Goal: Information Seeking & Learning: Learn about a topic

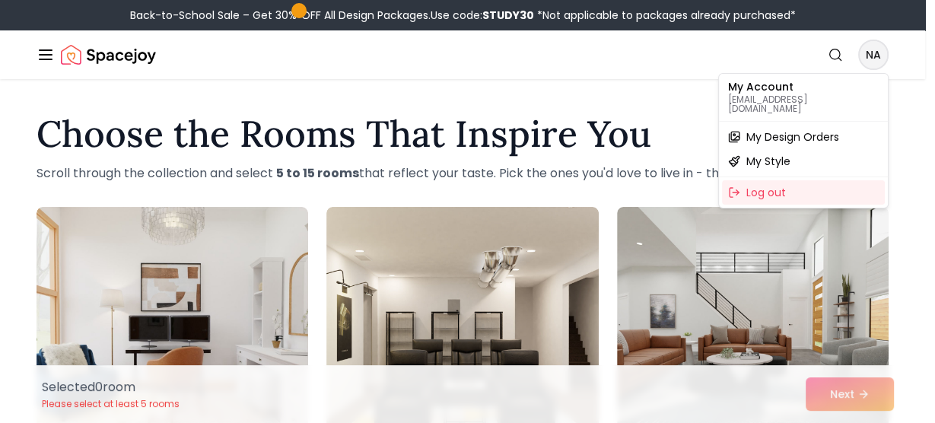
click at [769, 129] on span "My Design Orders" at bounding box center [792, 136] width 93 height 15
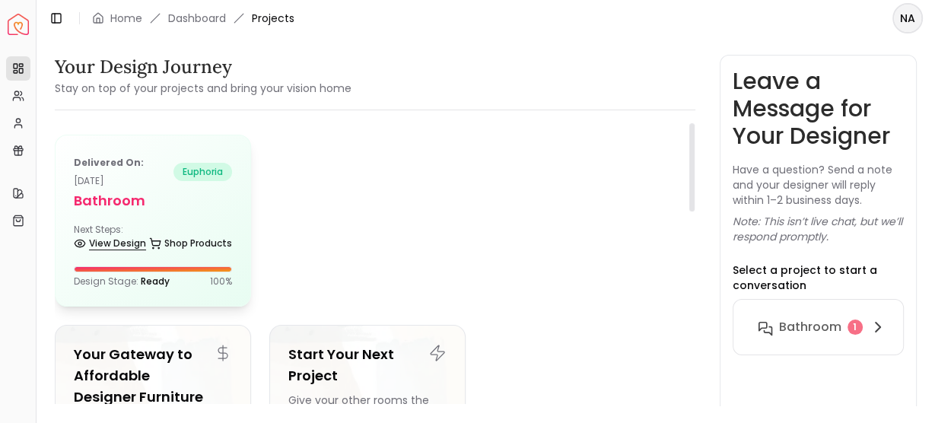
click at [90, 239] on link "View Design" at bounding box center [110, 243] width 72 height 21
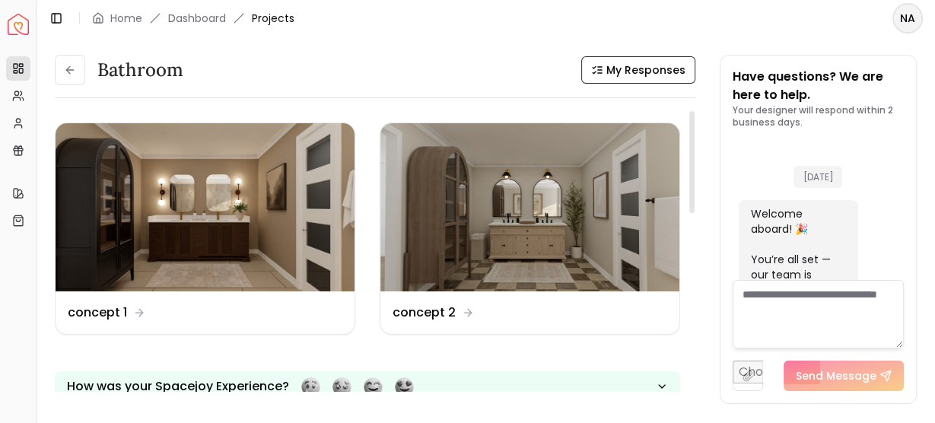
scroll to position [1582, 0]
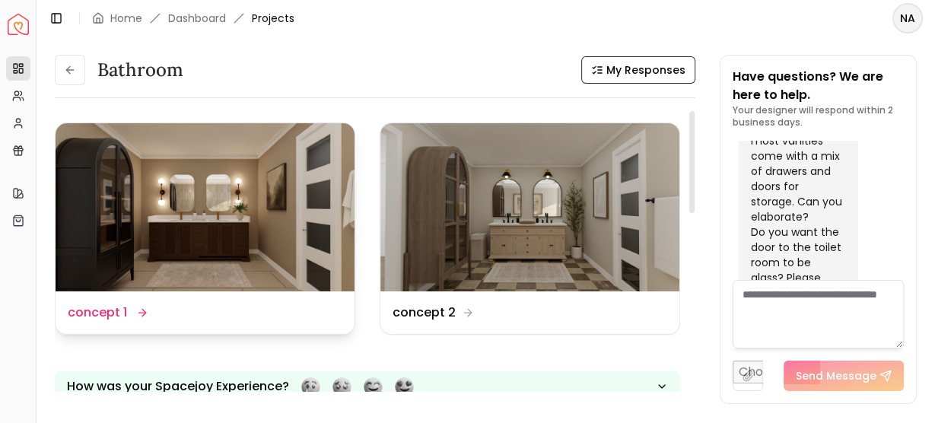
click at [118, 319] on dd "concept 1" at bounding box center [97, 312] width 59 height 18
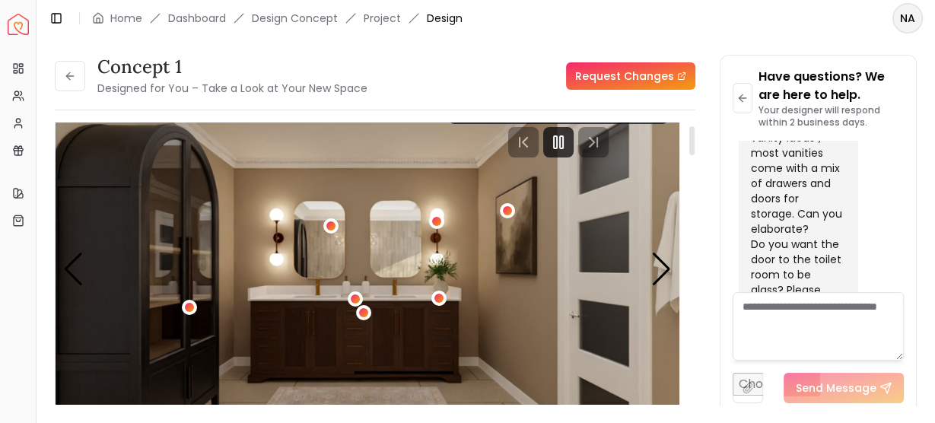
scroll to position [11, 0]
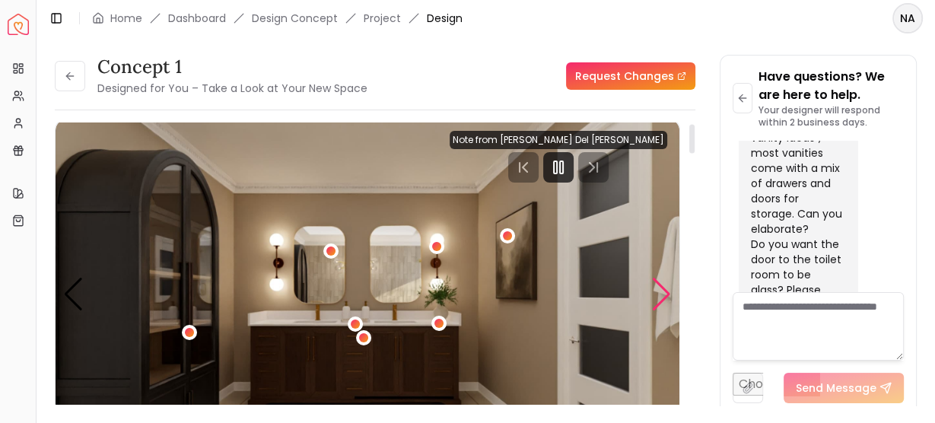
click at [657, 302] on div "Next slide" at bounding box center [661, 294] width 21 height 33
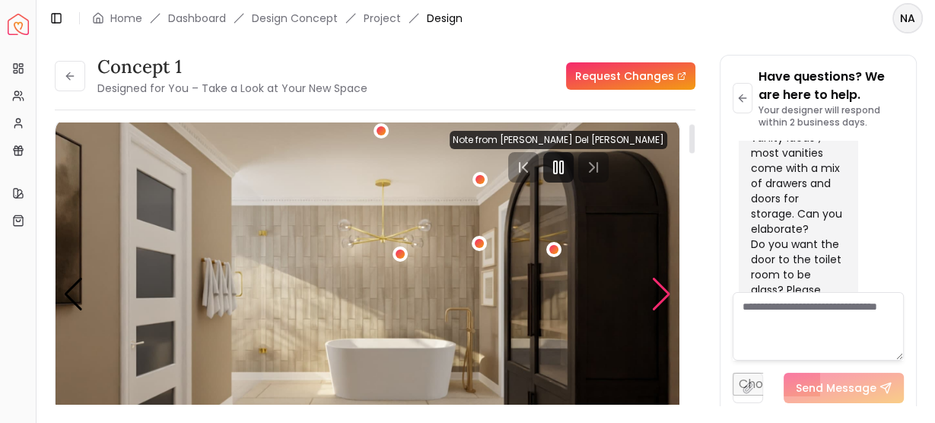
click at [657, 302] on div "Next slide" at bounding box center [661, 294] width 21 height 33
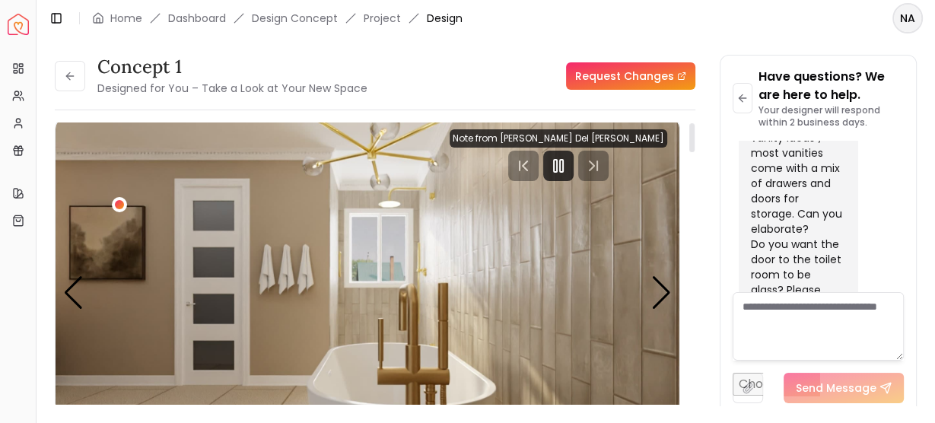
scroll to position [0, 0]
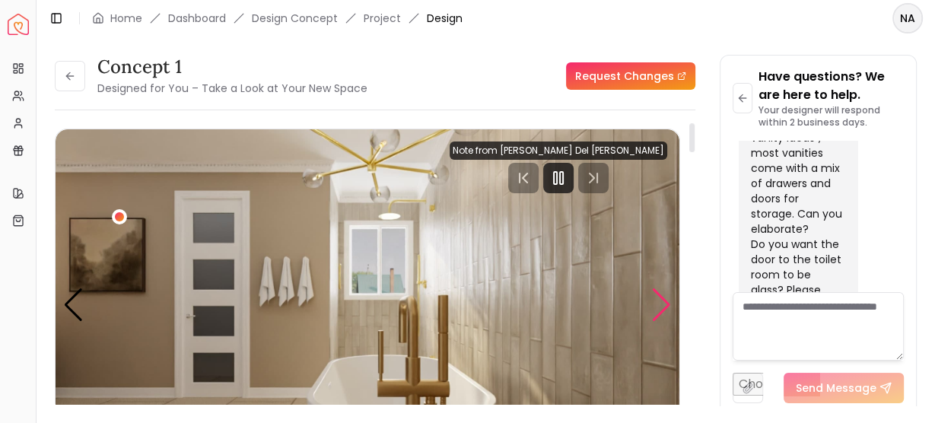
click at [662, 302] on div "Next slide" at bounding box center [661, 304] width 21 height 33
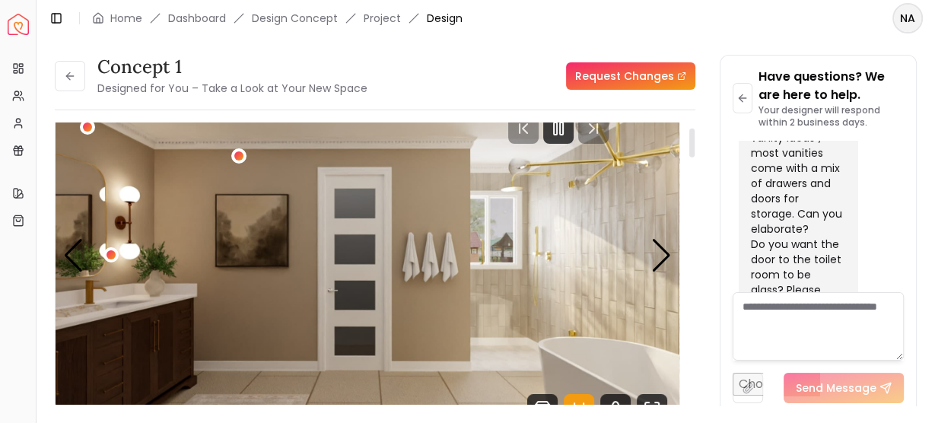
scroll to position [49, 0]
click at [664, 255] on div "Next slide" at bounding box center [661, 256] width 21 height 33
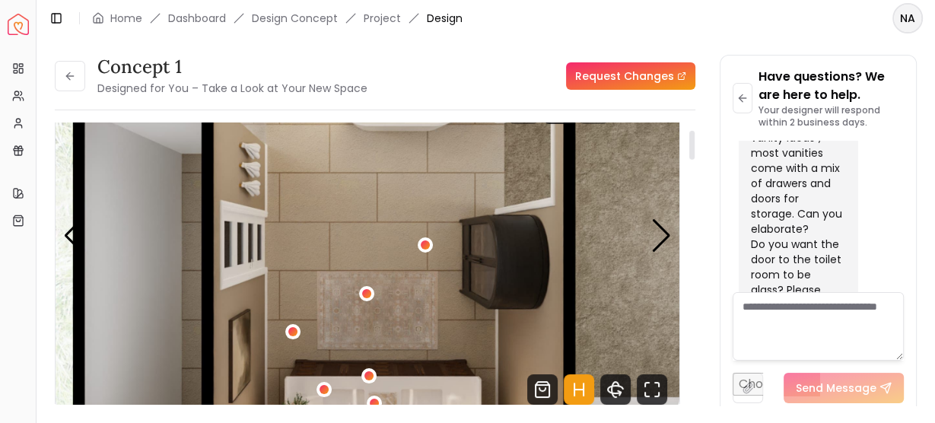
scroll to position [68, 0]
click at [654, 237] on div "Next slide" at bounding box center [661, 236] width 21 height 33
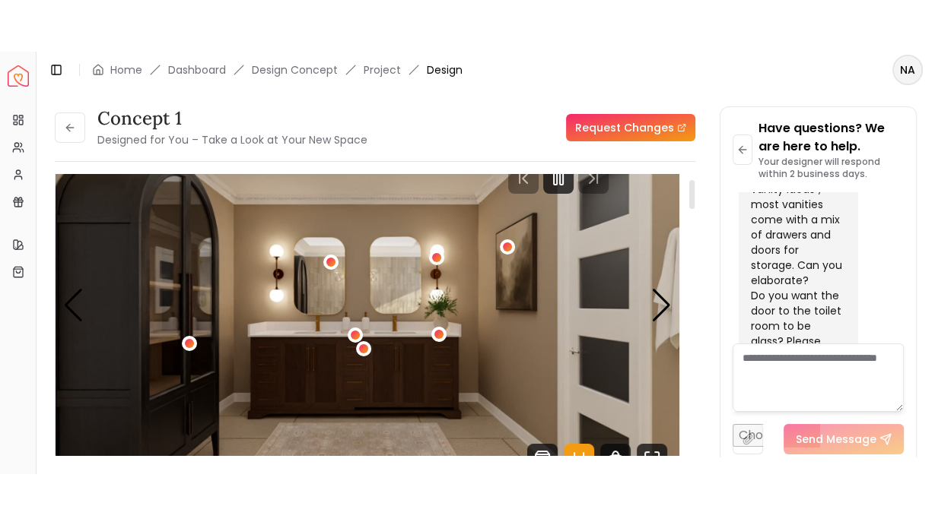
scroll to position [106, 0]
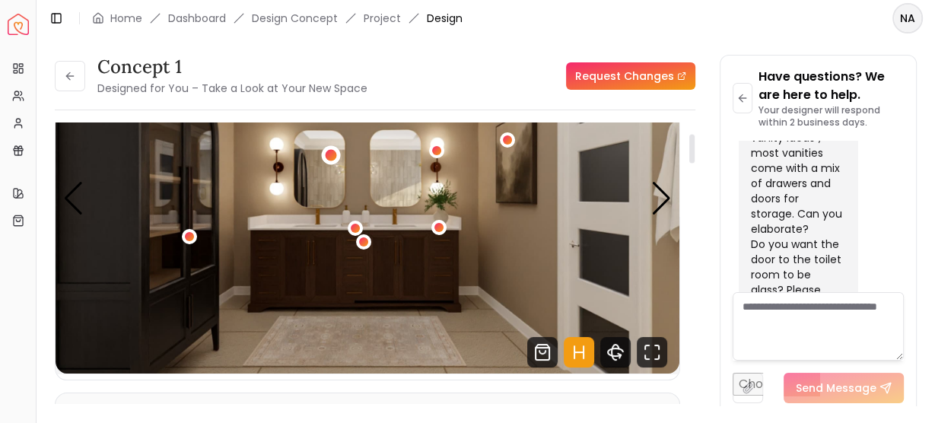
click at [335, 158] on div "1 / 5" at bounding box center [331, 154] width 19 height 19
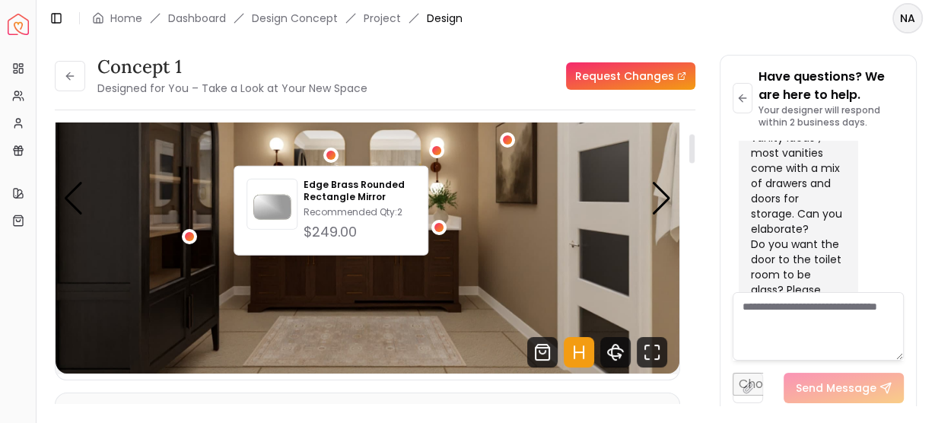
click at [435, 159] on div "1 / 5" at bounding box center [436, 151] width 15 height 18
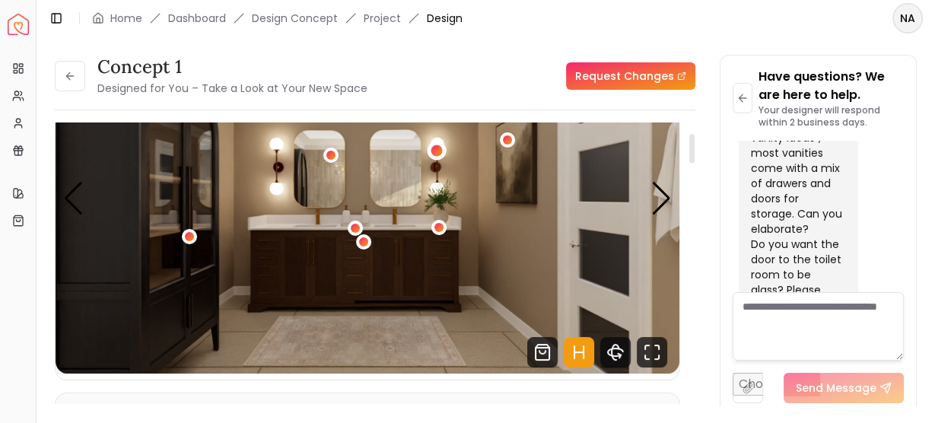
click at [440, 149] on div "1 / 5" at bounding box center [436, 149] width 11 height 11
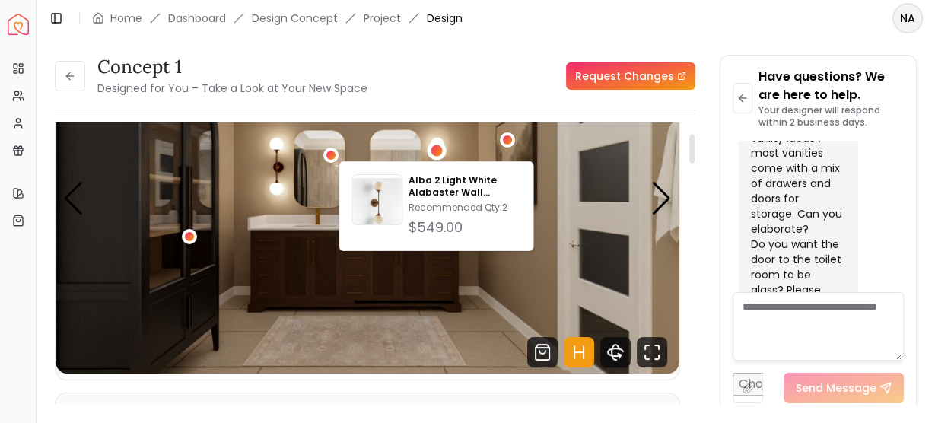
click at [479, 150] on img "1 / 5" at bounding box center [368, 198] width 624 height 351
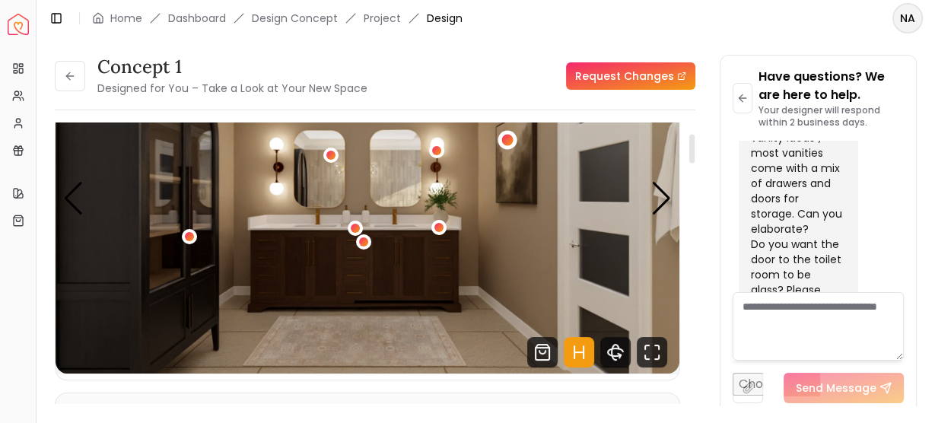
click at [512, 138] on div "1 / 5" at bounding box center [507, 140] width 11 height 11
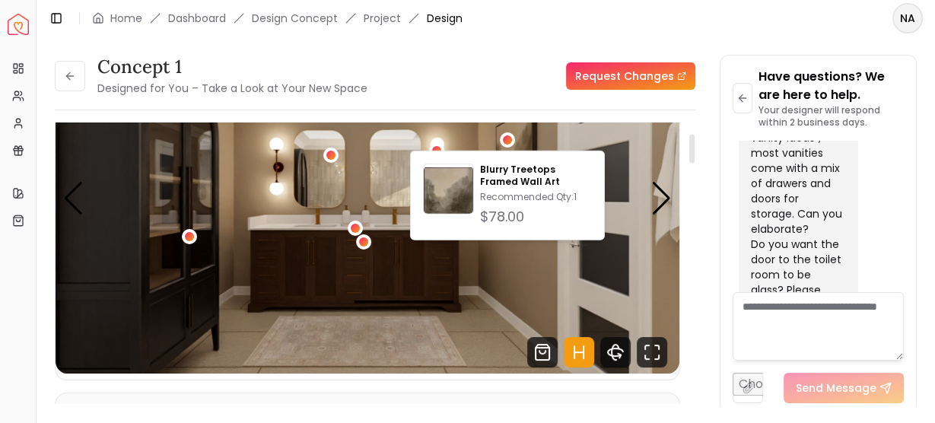
click at [456, 135] on img "1 / 5" at bounding box center [368, 198] width 624 height 351
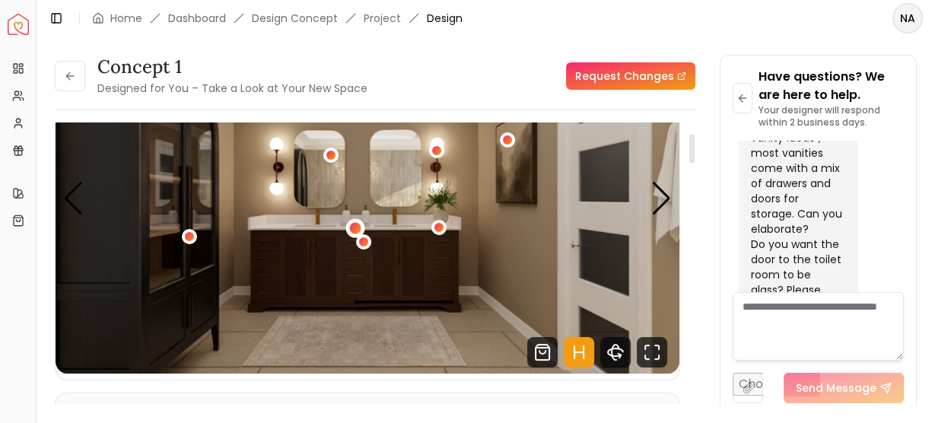
click at [354, 230] on div "1 / 5" at bounding box center [354, 227] width 11 height 11
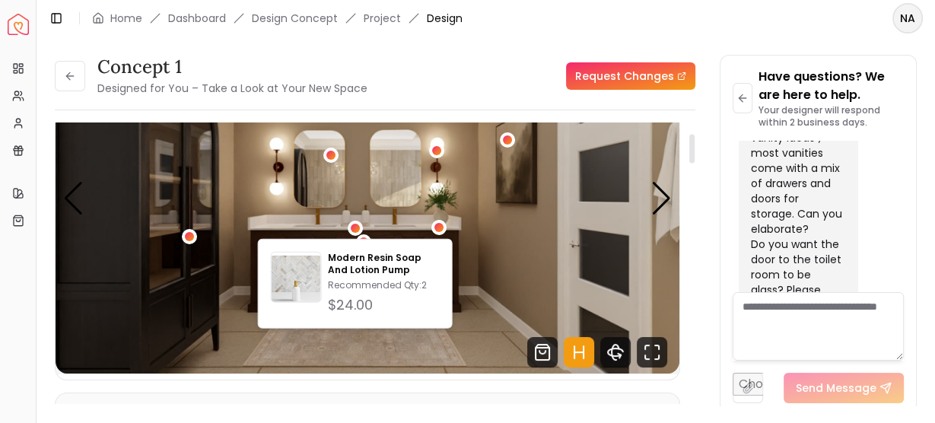
click at [373, 218] on img "1 / 5" at bounding box center [368, 198] width 624 height 351
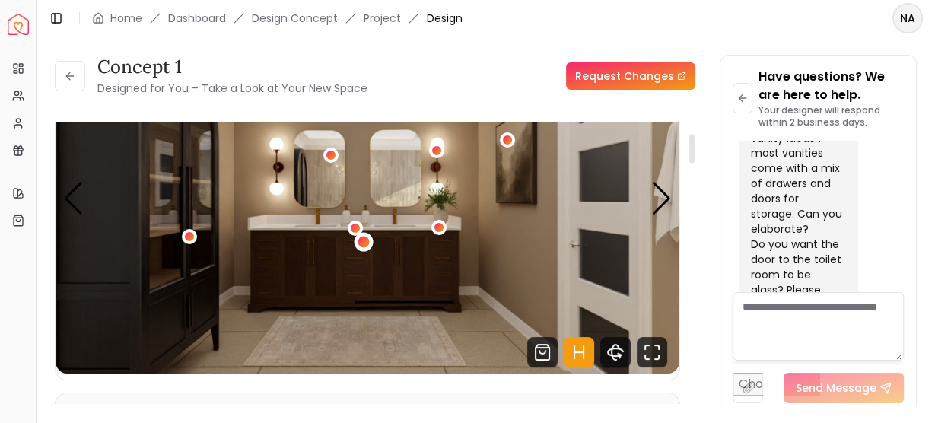
click at [364, 241] on div "1 / 5" at bounding box center [362, 242] width 11 height 11
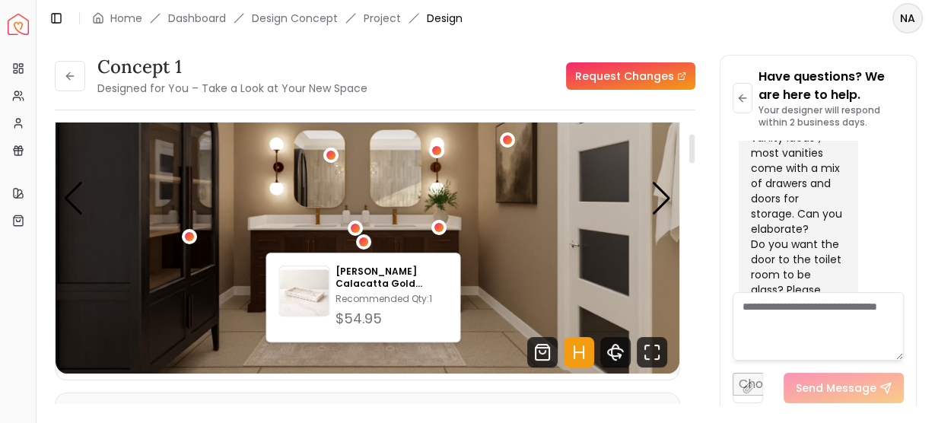
click at [390, 229] on img "1 / 5" at bounding box center [368, 198] width 624 height 351
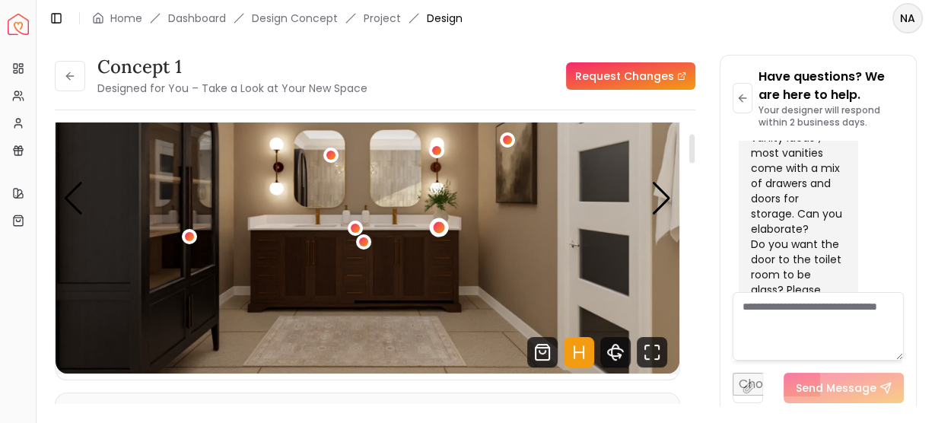
click at [433, 232] on div "1 / 5" at bounding box center [439, 227] width 19 height 19
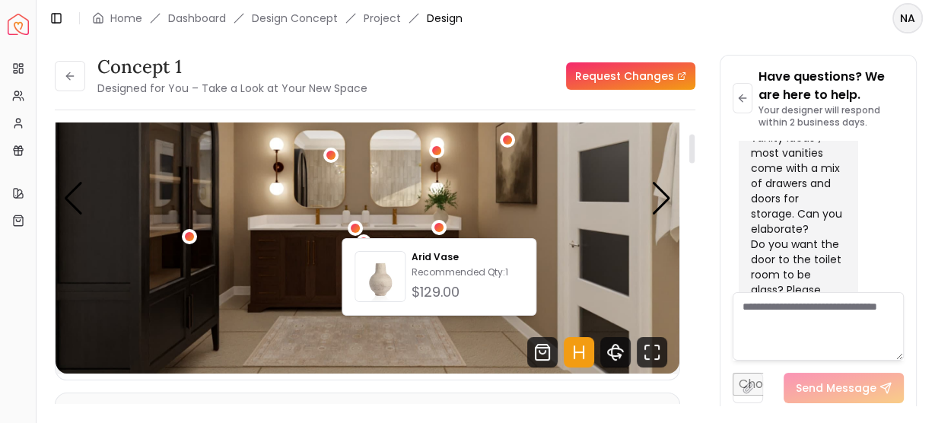
click at [495, 233] on img "1 / 5" at bounding box center [368, 198] width 624 height 351
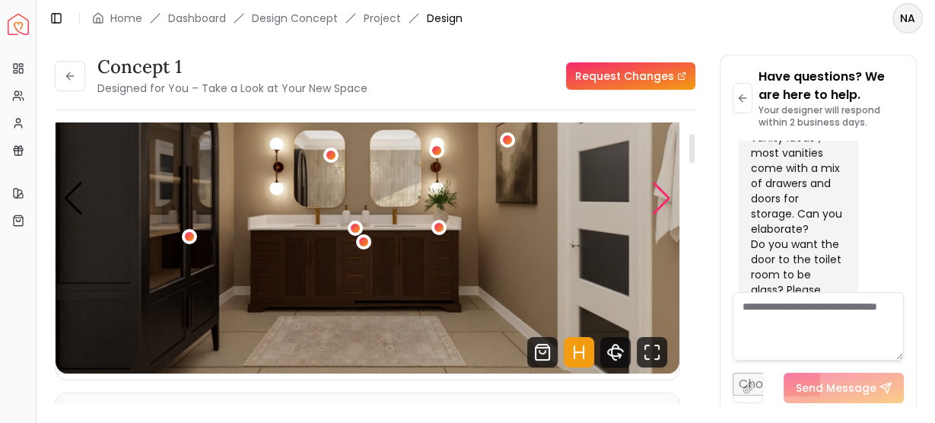
click at [661, 204] on div "Next slide" at bounding box center [661, 198] width 21 height 33
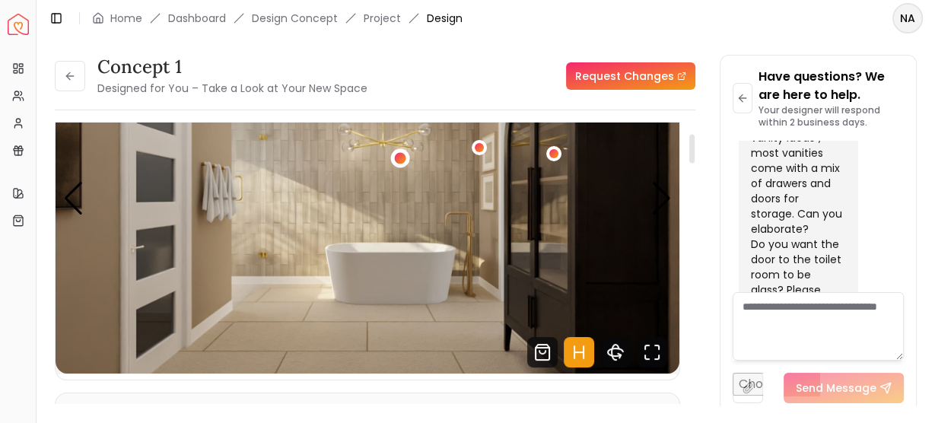
click at [395, 157] on div "2 / 5" at bounding box center [399, 157] width 11 height 11
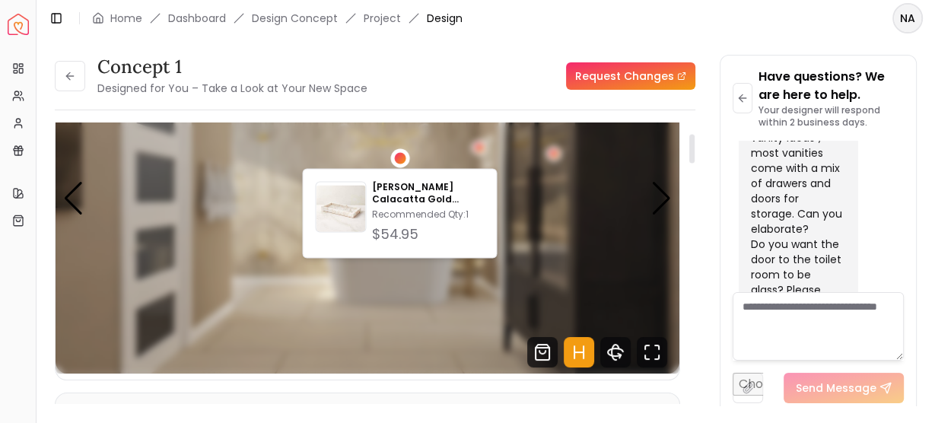
click at [397, 161] on div "2 / 5" at bounding box center [399, 157] width 11 height 11
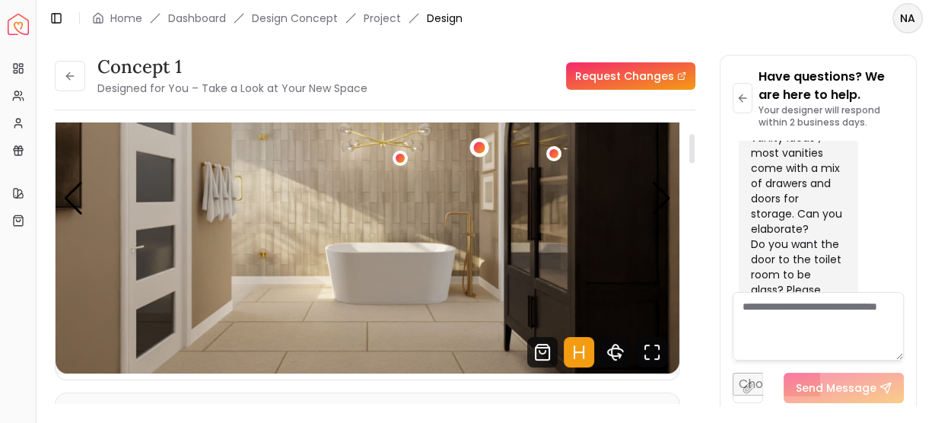
click at [480, 146] on div "2 / 5" at bounding box center [479, 147] width 11 height 11
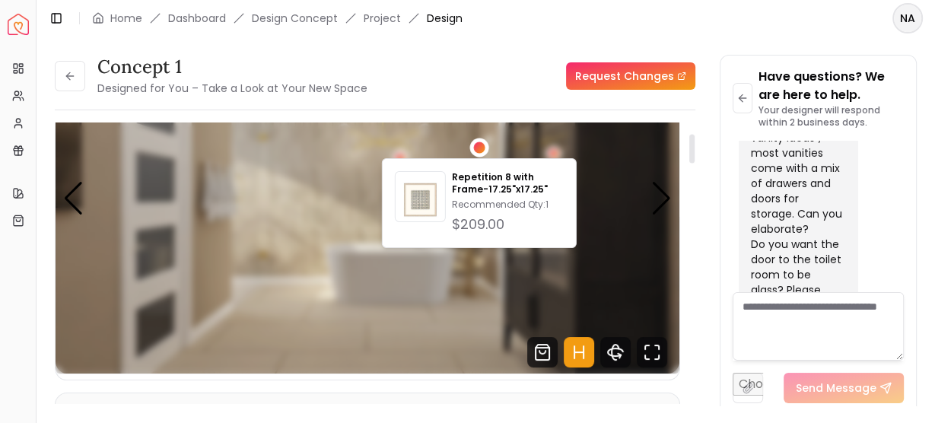
click at [480, 146] on div "2 / 5" at bounding box center [479, 147] width 11 height 11
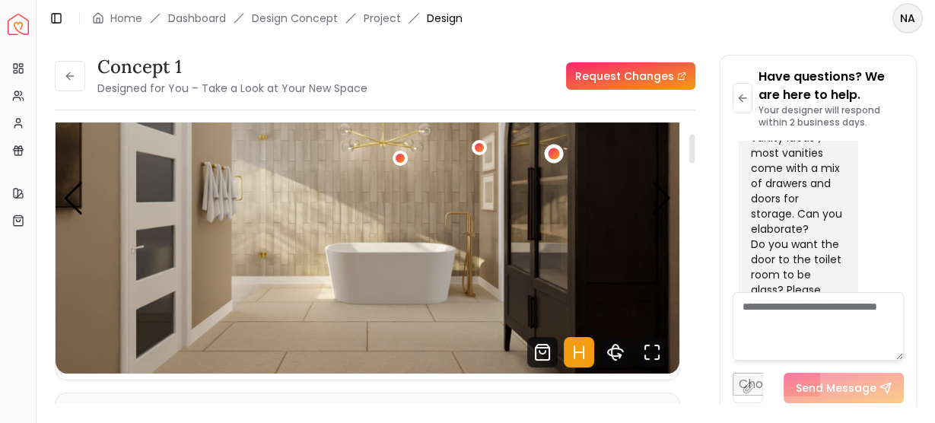
click at [554, 151] on div "2 / 5" at bounding box center [553, 153] width 11 height 11
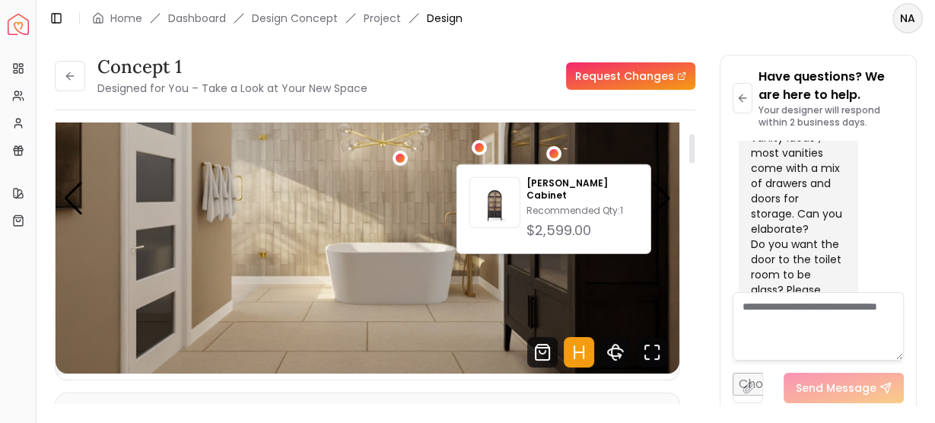
click at [388, 205] on img "2 / 5" at bounding box center [368, 198] width 624 height 351
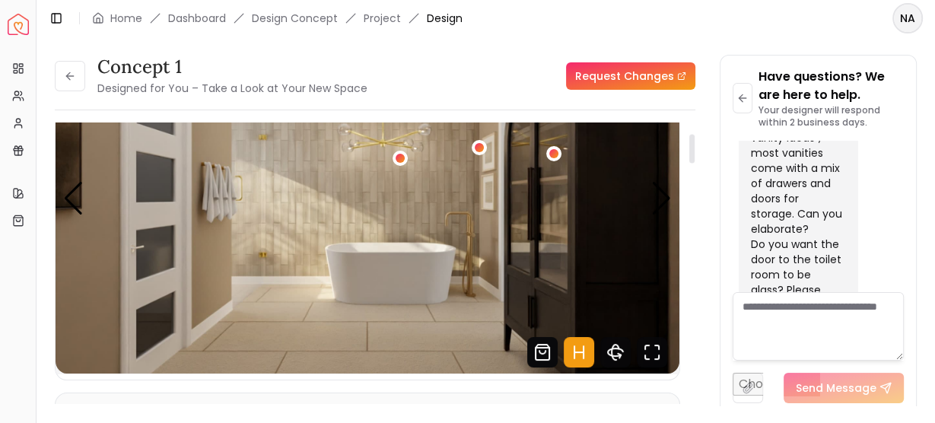
click at [541, 350] on icon "Shop Products from this design" at bounding box center [542, 352] width 30 height 30
click at [579, 348] on icon "Hotspots Toggle" at bounding box center [579, 352] width 30 height 30
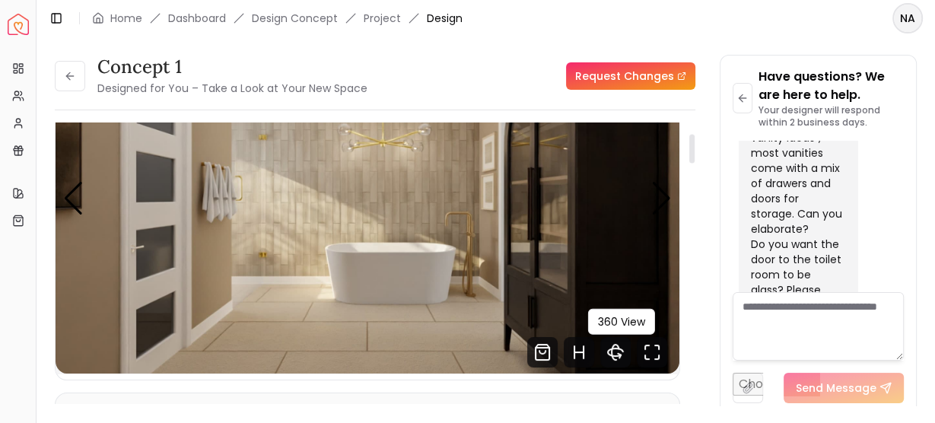
click at [621, 348] on icon "360 View" at bounding box center [615, 352] width 30 height 30
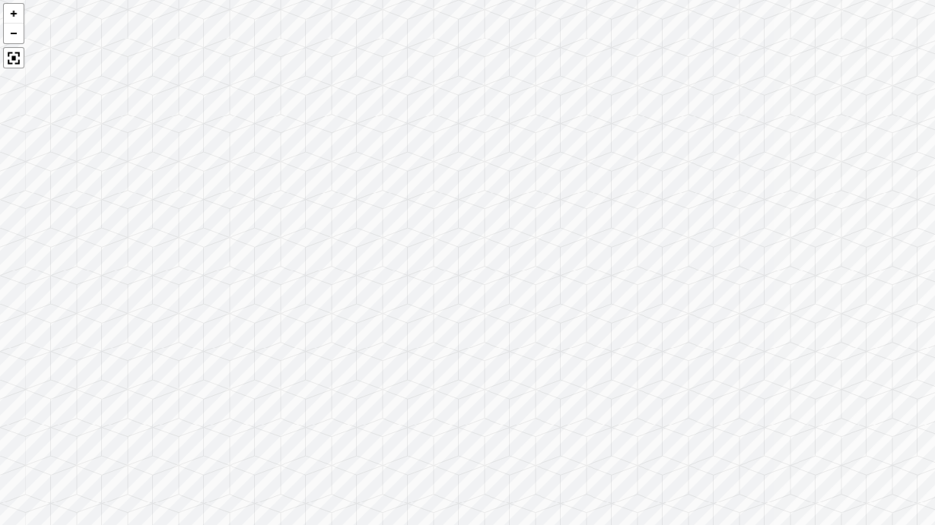
drag, startPoint x: 533, startPoint y: 447, endPoint x: 366, endPoint y: 424, distance: 168.9
click at [366, 422] on div at bounding box center [467, 262] width 935 height 525
drag, startPoint x: 528, startPoint y: 451, endPoint x: 510, endPoint y: 179, distance: 272.9
click at [510, 179] on div at bounding box center [467, 262] width 935 height 525
drag, startPoint x: 697, startPoint y: 205, endPoint x: 427, endPoint y: 240, distance: 273.0
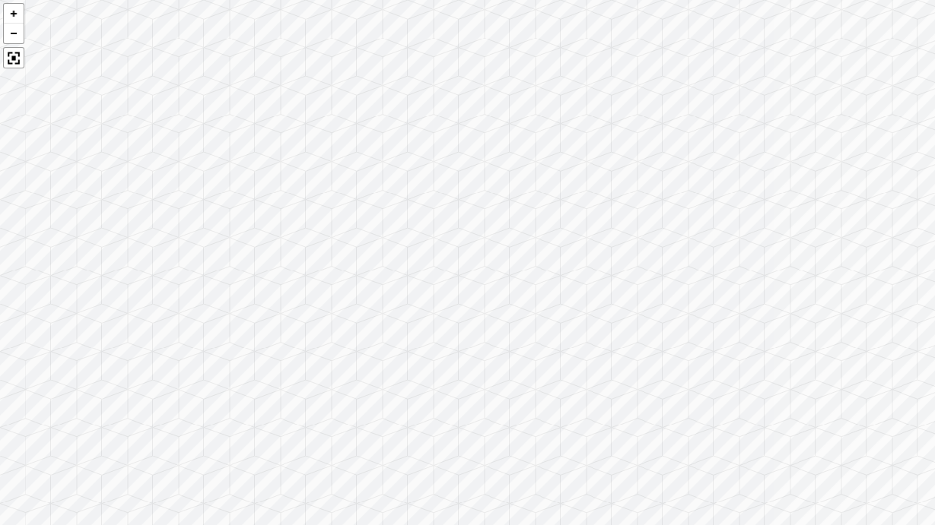
click at [427, 240] on div at bounding box center [467, 262] width 935 height 525
drag, startPoint x: 757, startPoint y: 329, endPoint x: 452, endPoint y: 243, distance: 316.8
click at [452, 243] on div at bounding box center [467, 262] width 935 height 525
drag, startPoint x: 726, startPoint y: 337, endPoint x: 393, endPoint y: 198, distance: 360.3
click at [393, 198] on div at bounding box center [467, 262] width 935 height 525
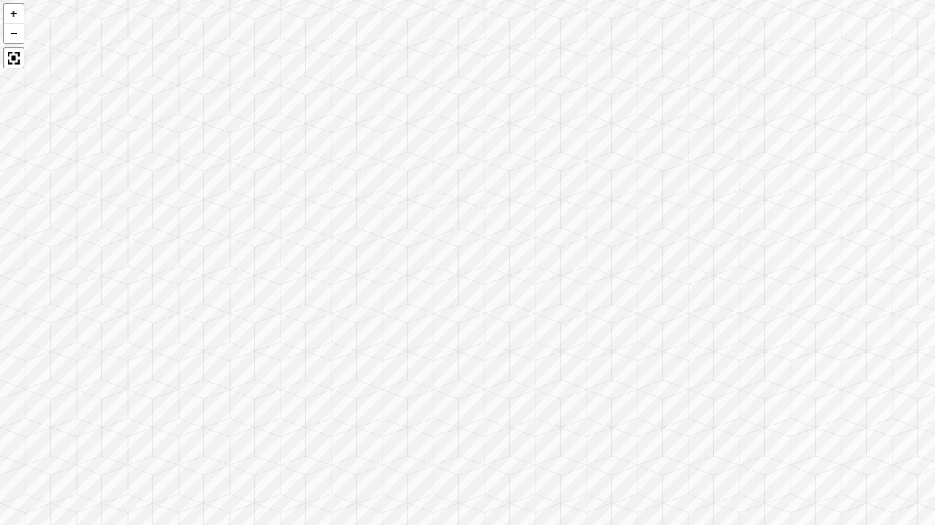
click at [513, 242] on div at bounding box center [467, 262] width 935 height 525
drag, startPoint x: 847, startPoint y: 360, endPoint x: 487, endPoint y: 265, distance: 372.1
click at [487, 265] on div at bounding box center [467, 262] width 935 height 525
drag, startPoint x: 360, startPoint y: 277, endPoint x: 883, endPoint y: 248, distance: 523.3
click at [883, 248] on div at bounding box center [467, 262] width 935 height 525
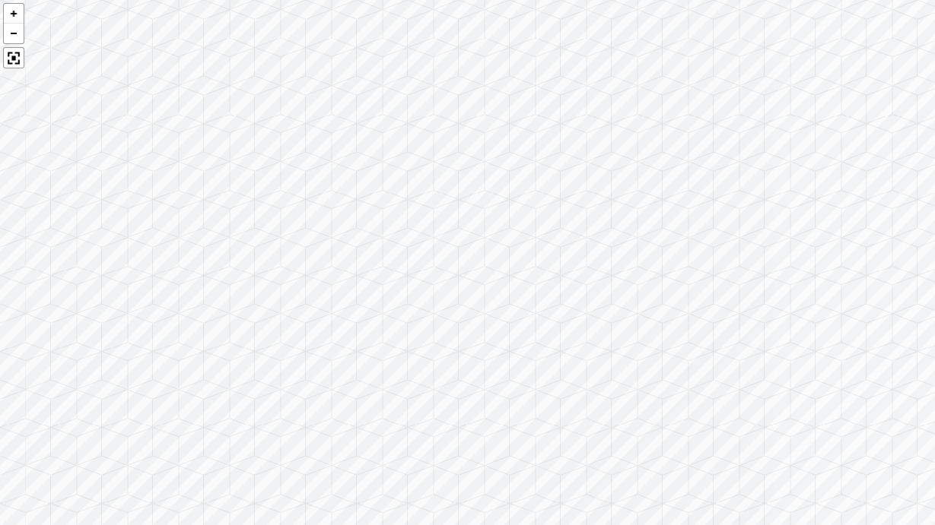
click at [656, 268] on div at bounding box center [467, 262] width 935 height 525
click at [12, 51] on div at bounding box center [13, 57] width 21 height 21
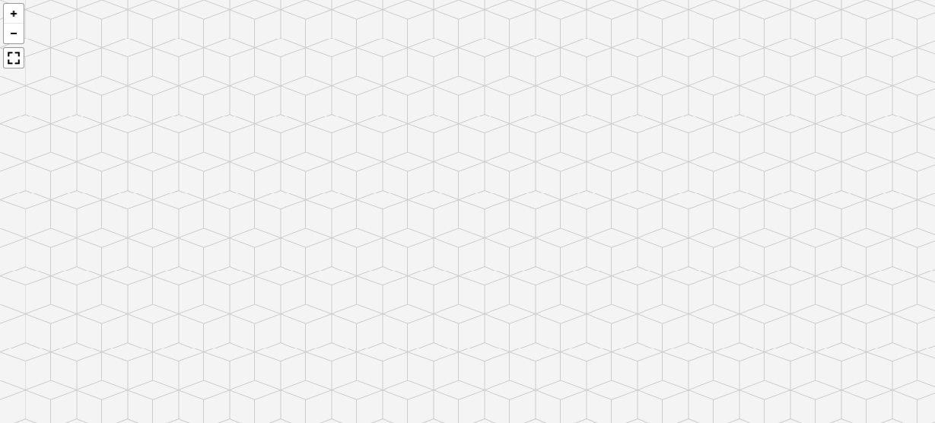
scroll to position [1570, 0]
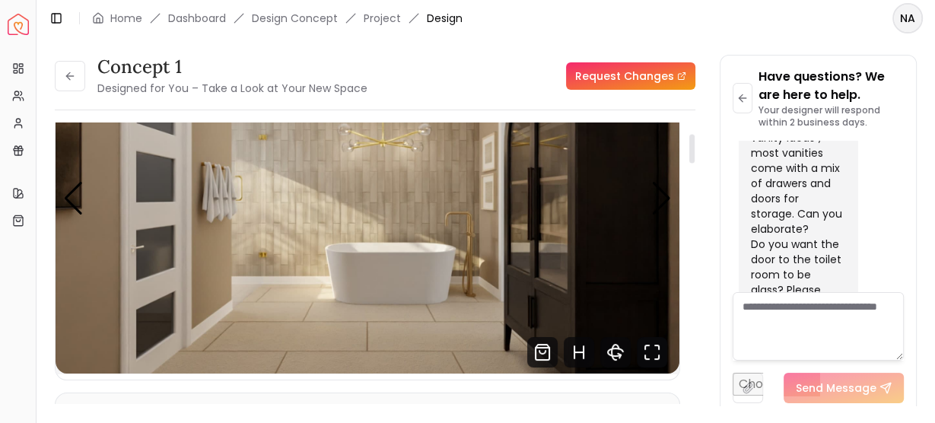
click at [655, 345] on icon "Fullscreen" at bounding box center [657, 347] width 4 height 4
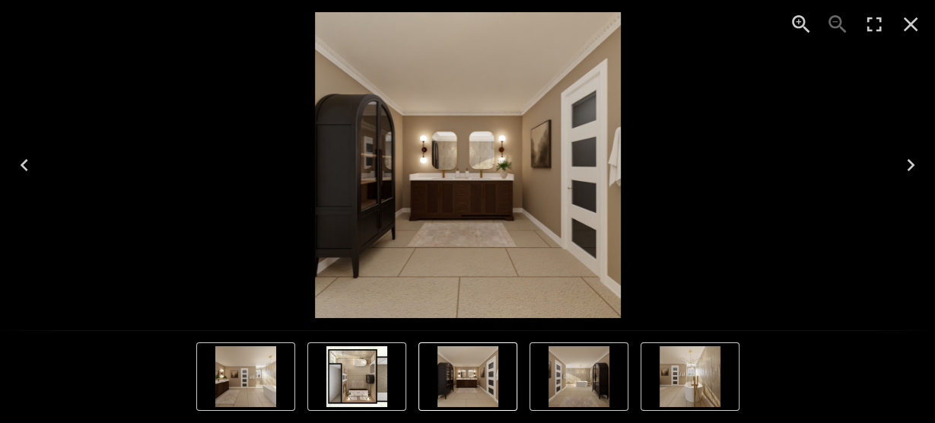
click at [910, 163] on icon "Next" at bounding box center [911, 165] width 8 height 12
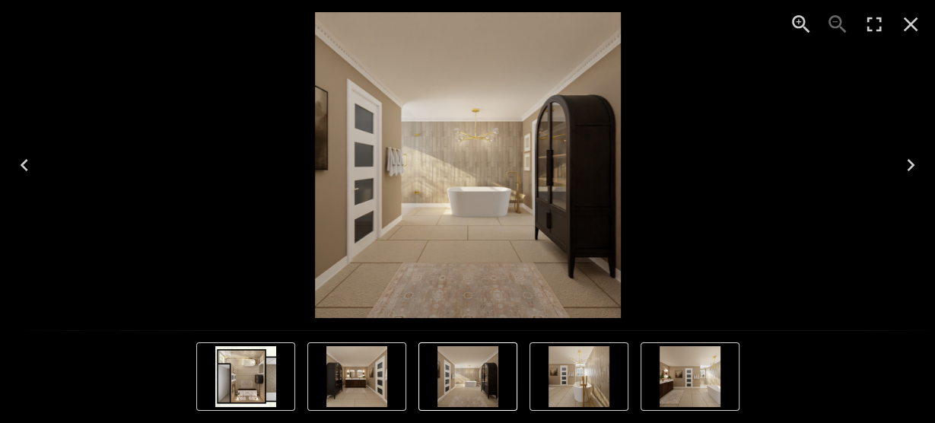
click at [910, 163] on icon "Next" at bounding box center [911, 165] width 8 height 12
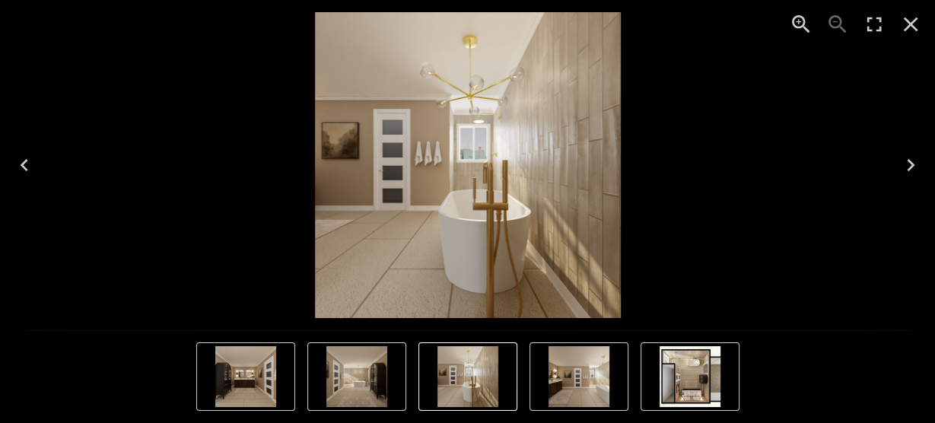
click at [910, 163] on icon "Next" at bounding box center [911, 165] width 8 height 12
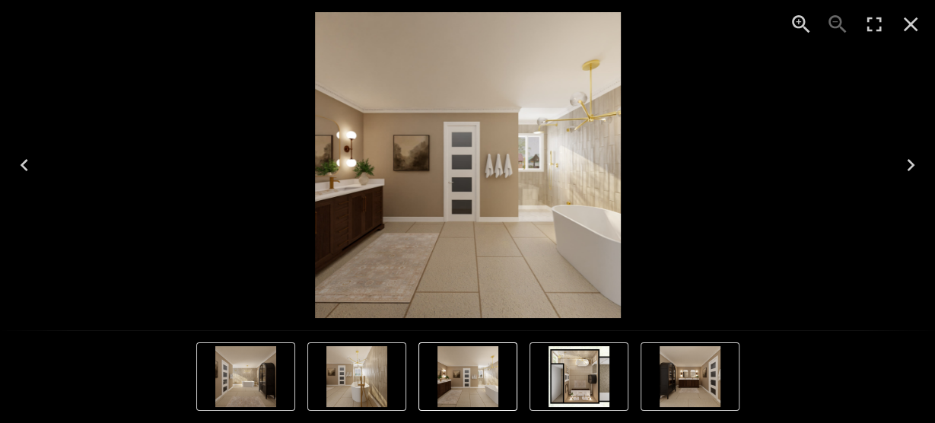
click at [910, 163] on icon "Next" at bounding box center [911, 165] width 8 height 12
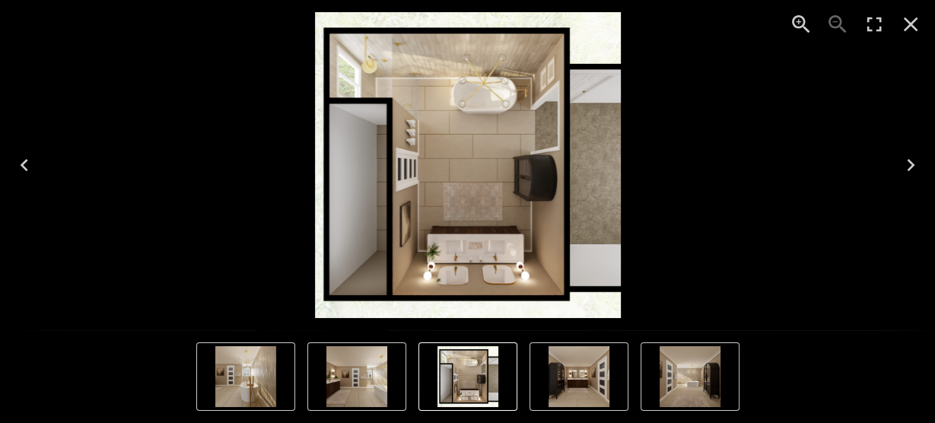
click at [903, 165] on icon "Next" at bounding box center [910, 165] width 24 height 24
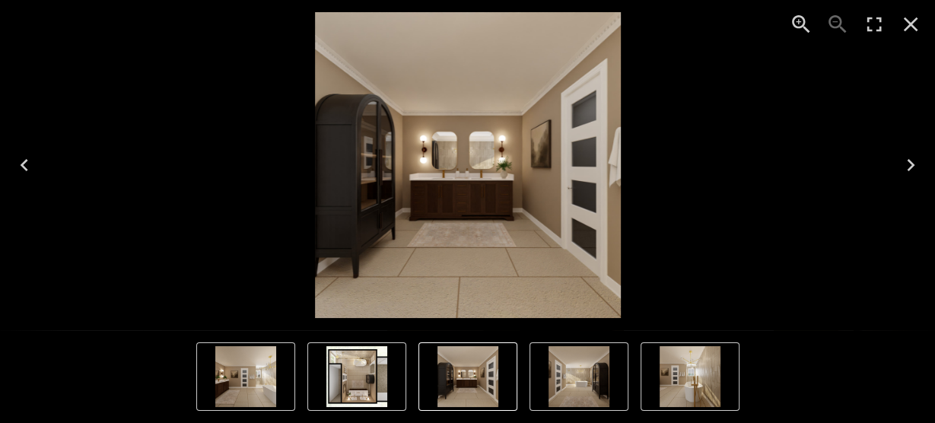
click at [904, 167] on icon "Next" at bounding box center [910, 165] width 24 height 24
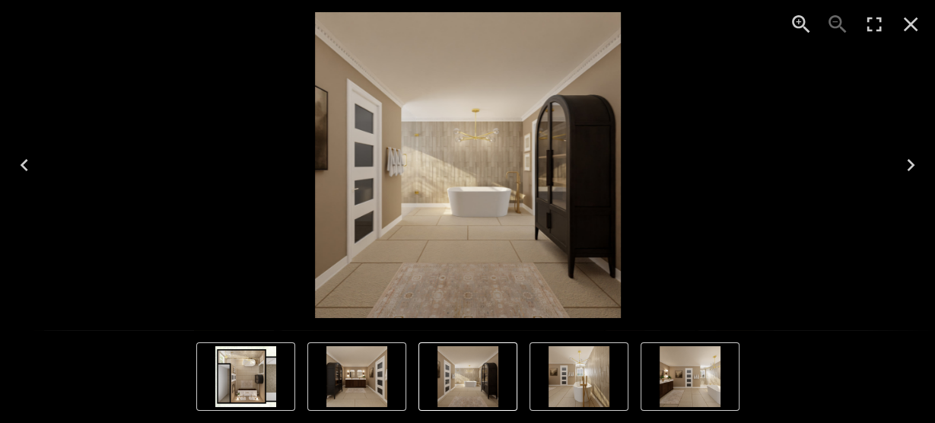
click at [904, 167] on icon "Next" at bounding box center [910, 165] width 24 height 24
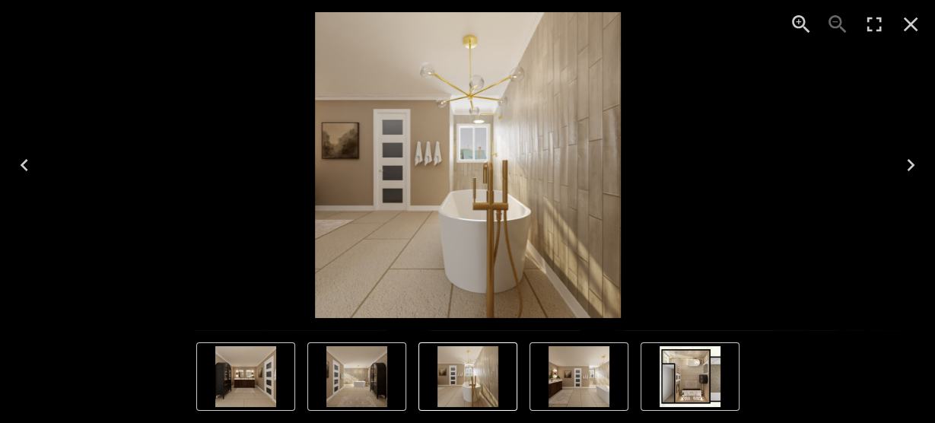
click at [908, 27] on icon "Close" at bounding box center [910, 24] width 14 height 14
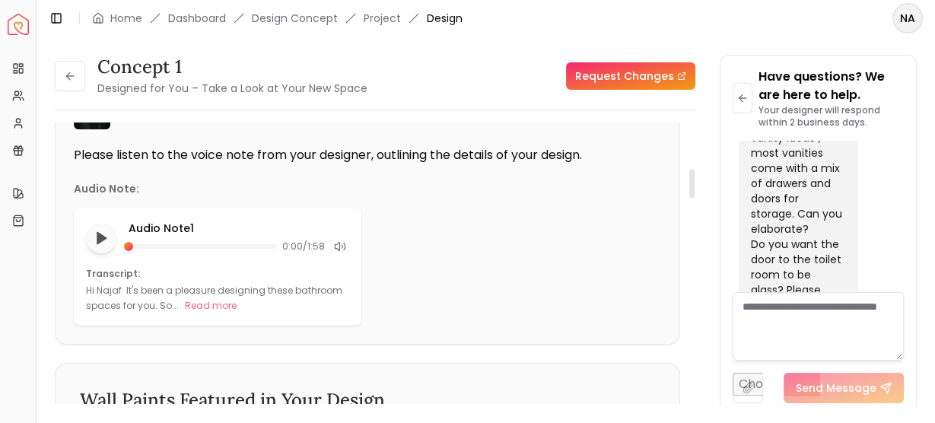
scroll to position [444, 0]
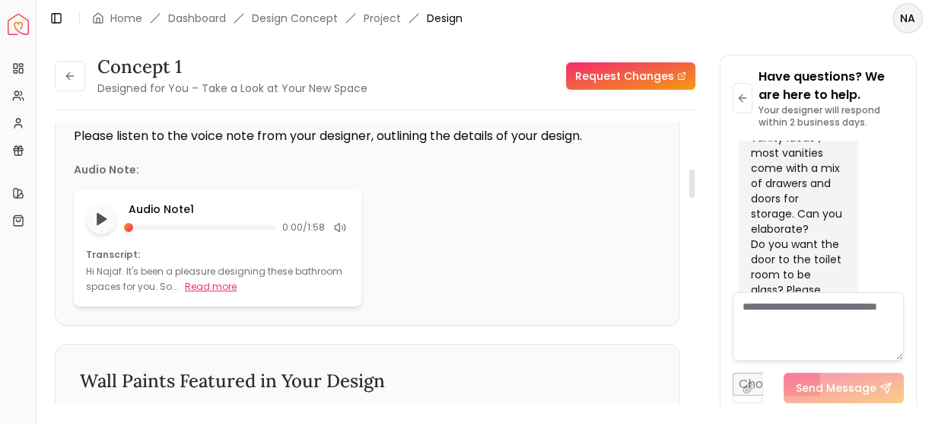
click at [227, 281] on button "Read more" at bounding box center [211, 286] width 52 height 15
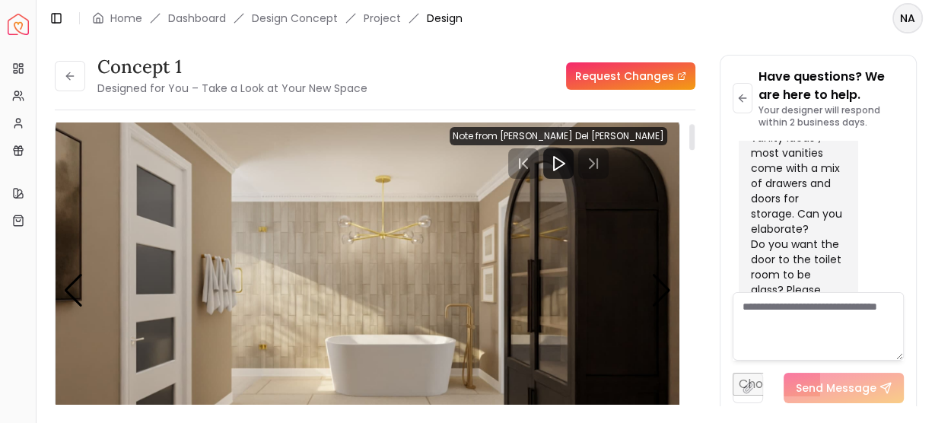
scroll to position [0, 0]
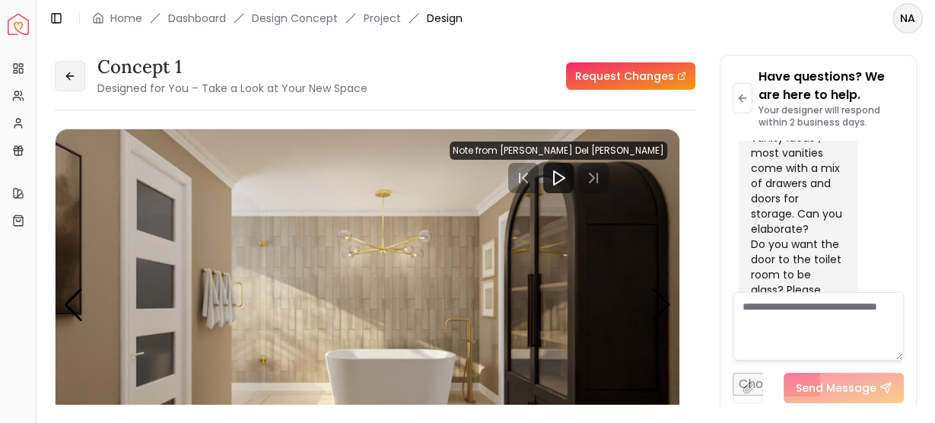
click at [82, 84] on button at bounding box center [70, 76] width 30 height 30
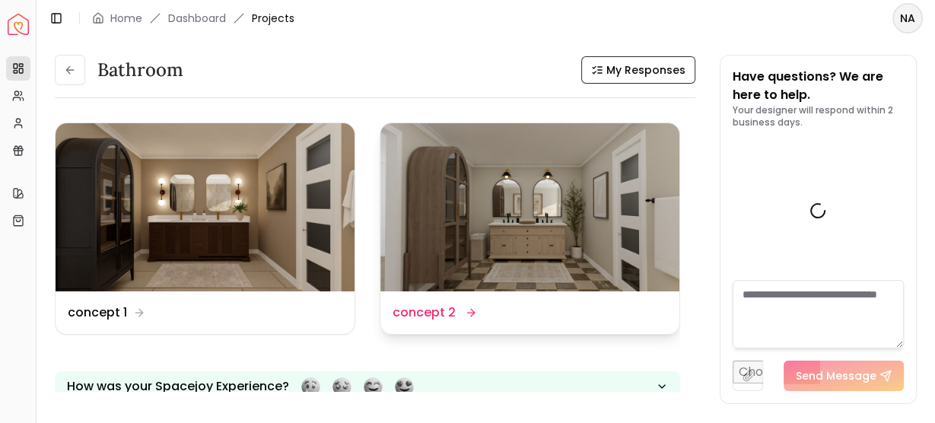
scroll to position [1582, 0]
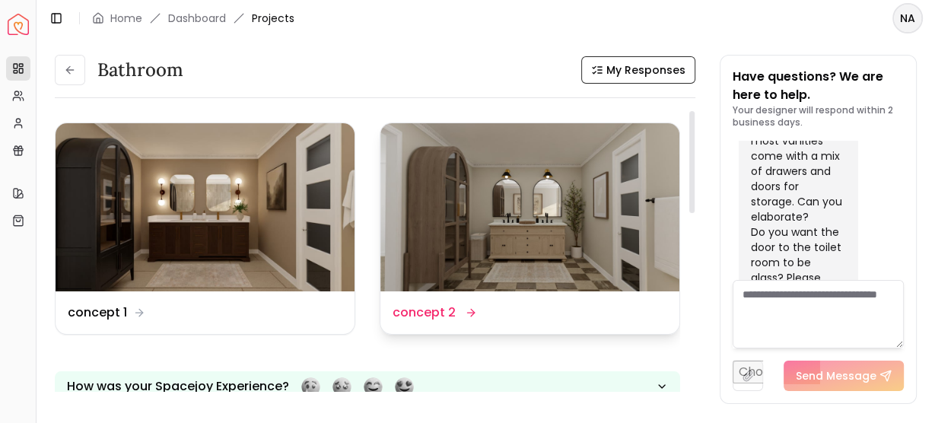
click at [444, 316] on dd "concept 2" at bounding box center [423, 312] width 63 height 18
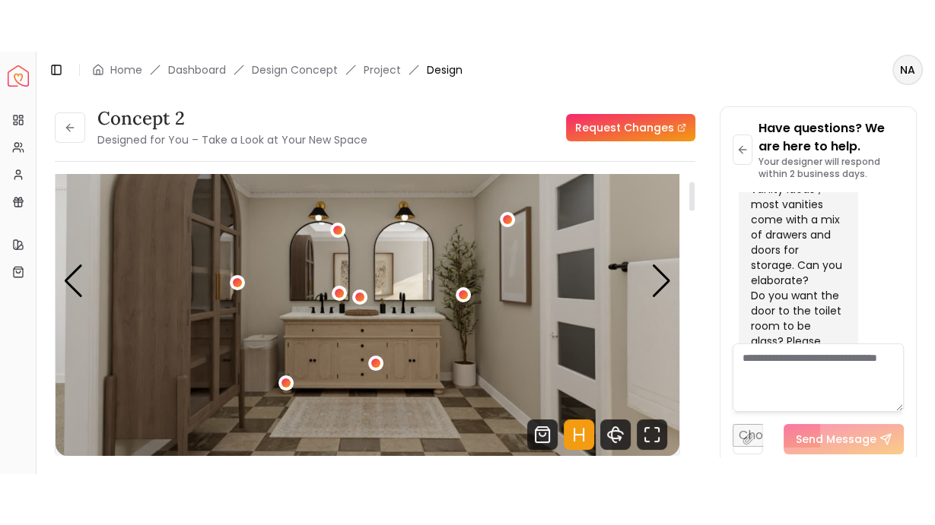
scroll to position [78, 0]
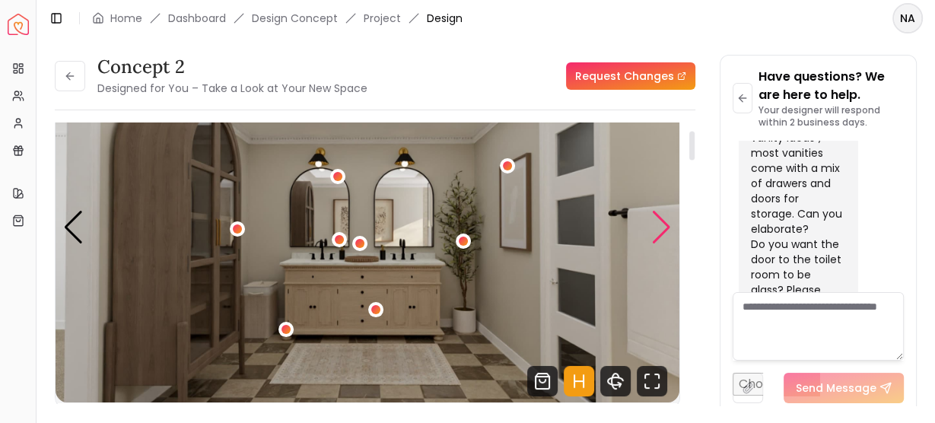
click at [662, 224] on div "Next slide" at bounding box center [661, 227] width 21 height 33
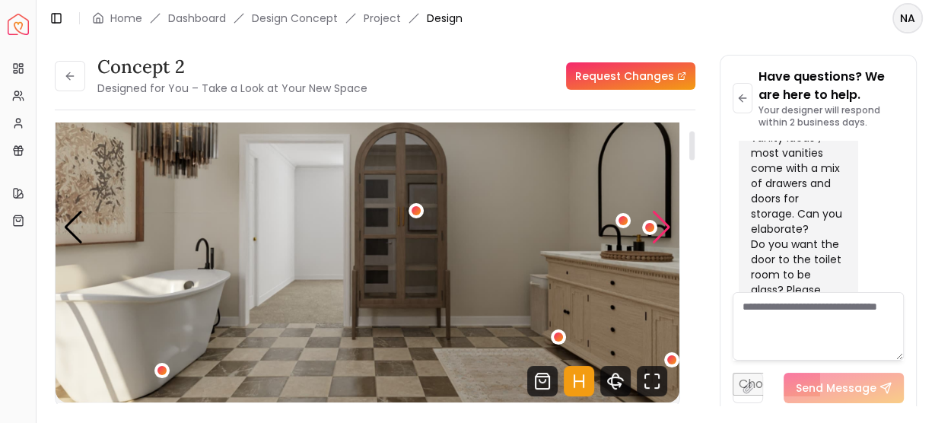
click at [662, 224] on div "Next slide" at bounding box center [661, 227] width 21 height 33
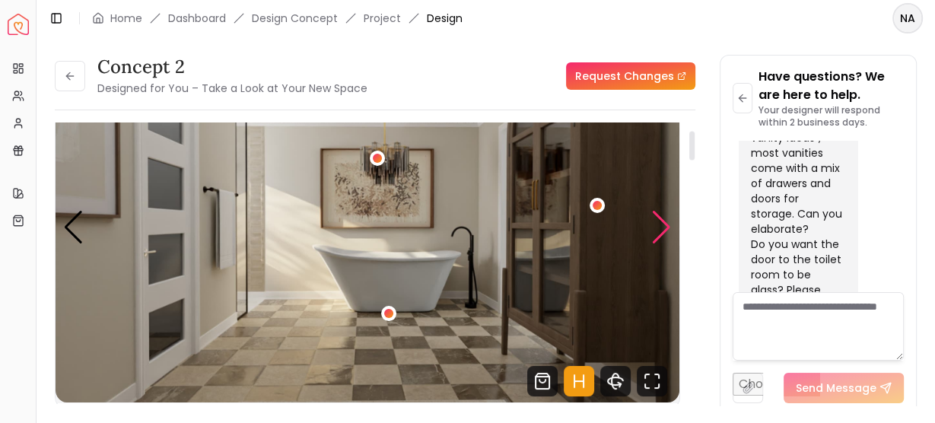
click at [662, 221] on div "Next slide" at bounding box center [661, 227] width 21 height 33
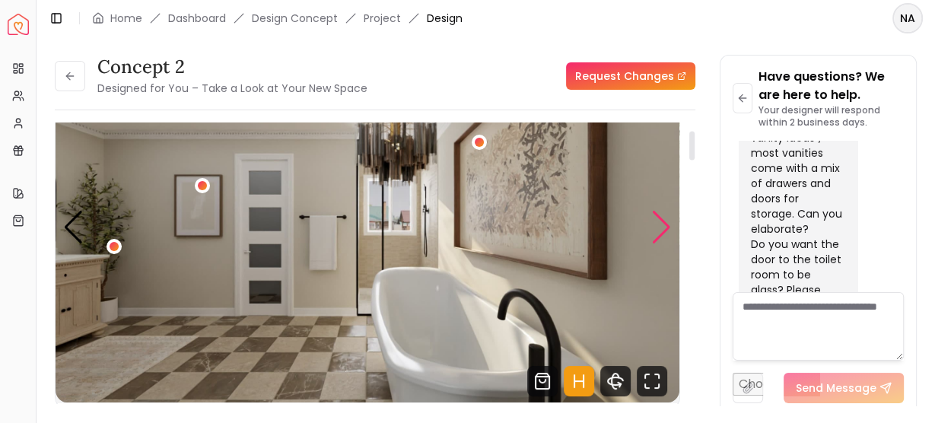
click at [662, 221] on div "Next slide" at bounding box center [661, 227] width 21 height 33
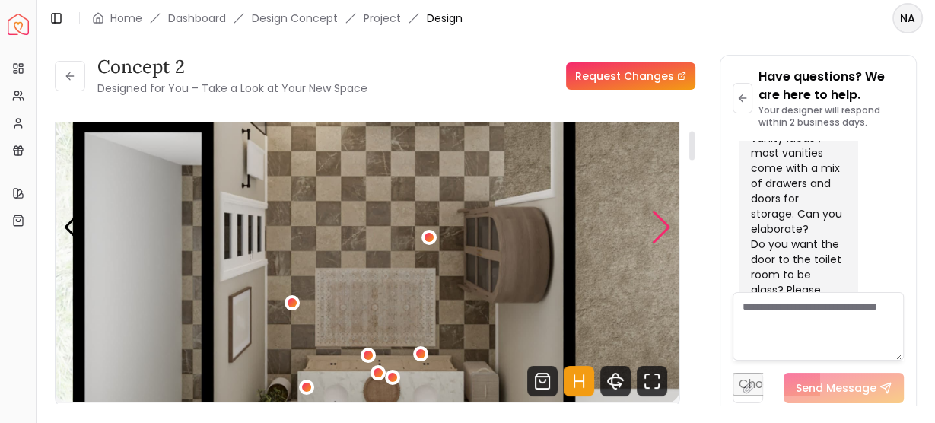
click at [662, 221] on div "Next slide" at bounding box center [661, 227] width 21 height 33
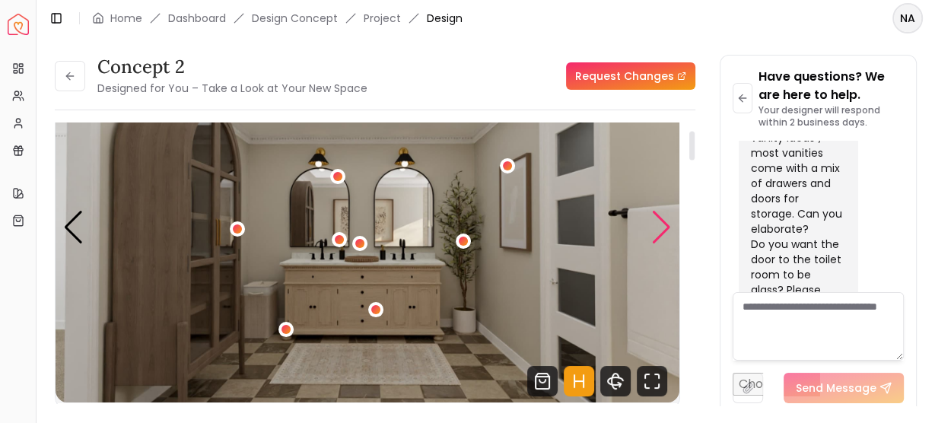
click at [662, 221] on div "Next slide" at bounding box center [661, 227] width 21 height 33
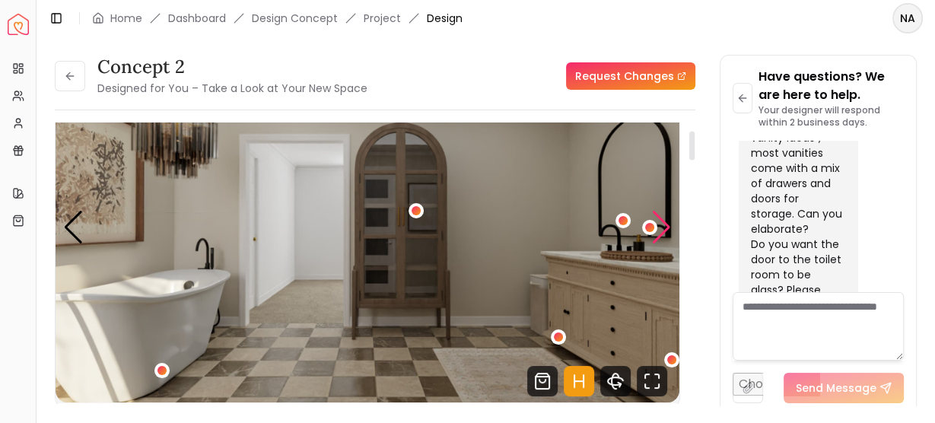
click at [662, 221] on div "Next slide" at bounding box center [661, 227] width 21 height 33
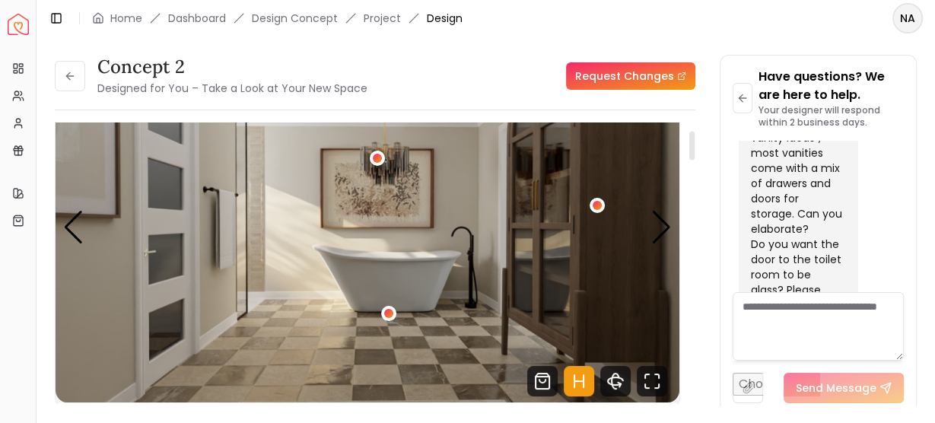
click at [649, 231] on img "3 / 5" at bounding box center [368, 227] width 624 height 351
click at [651, 231] on div "Next slide" at bounding box center [661, 227] width 21 height 33
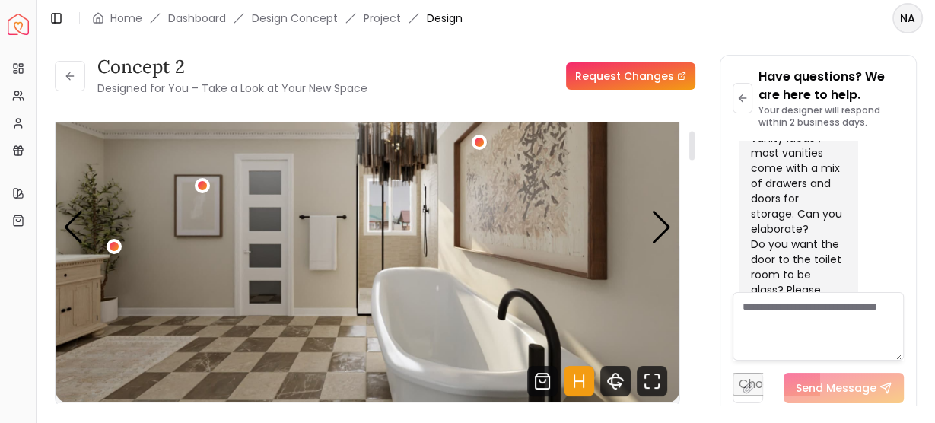
click at [359, 215] on img "4 / 5" at bounding box center [368, 227] width 624 height 351
click at [478, 137] on div "4 / 5" at bounding box center [478, 142] width 11 height 11
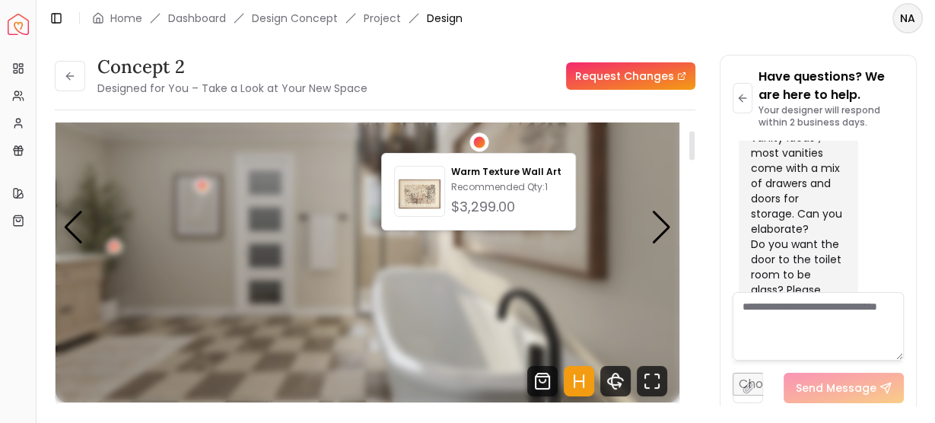
click at [478, 137] on div "4 / 5" at bounding box center [478, 142] width 11 height 11
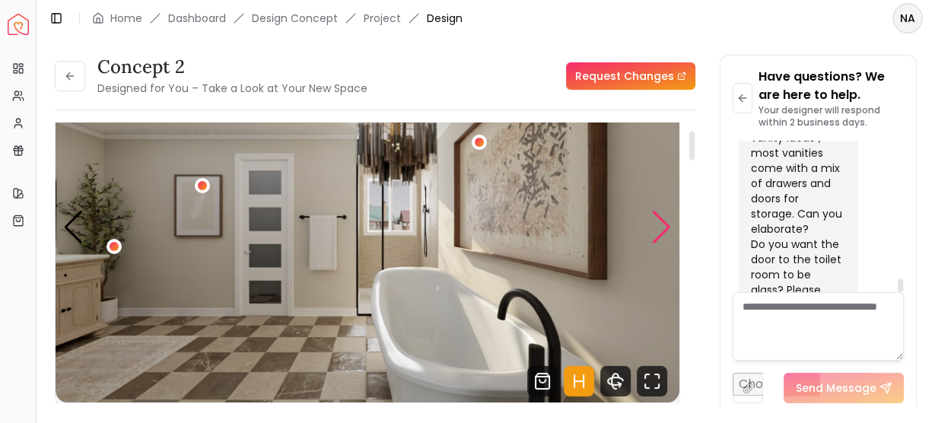
click at [658, 218] on div "Next slide" at bounding box center [661, 227] width 21 height 33
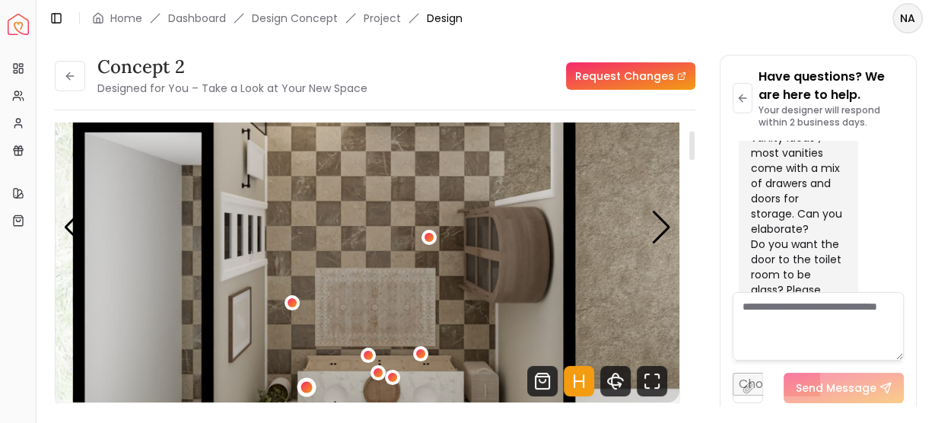
click at [301, 389] on div "5 / 5" at bounding box center [306, 387] width 11 height 11
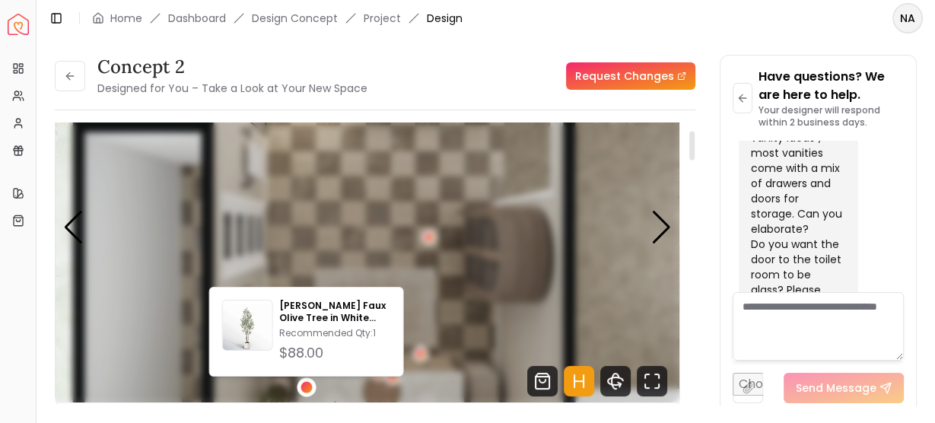
click at [302, 389] on div "5 / 5" at bounding box center [306, 387] width 11 height 11
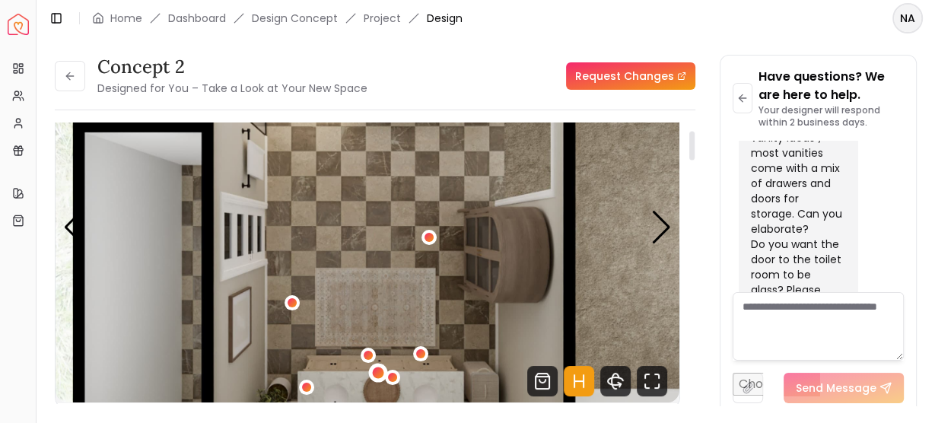
click at [373, 373] on div "5 / 5" at bounding box center [378, 372] width 11 height 11
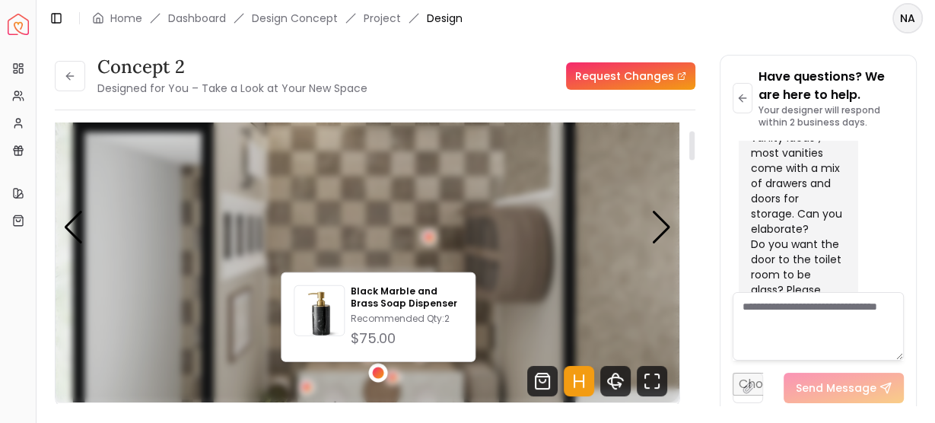
click at [373, 373] on div "5 / 5" at bounding box center [378, 372] width 11 height 11
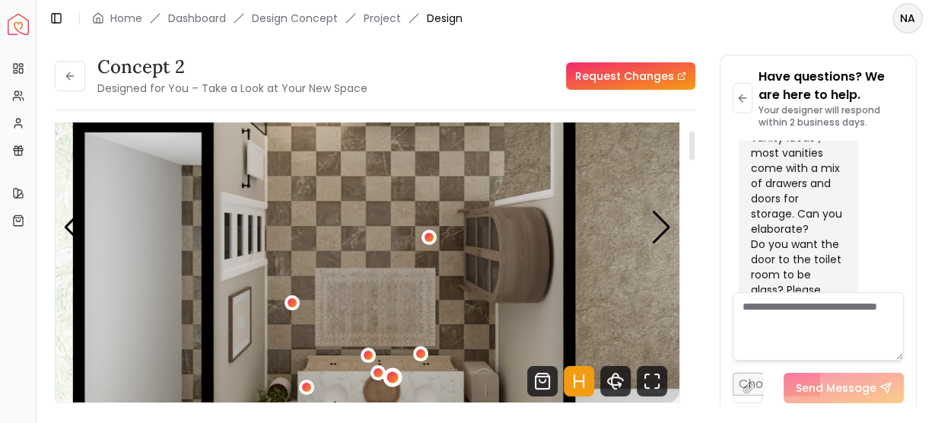
click at [392, 380] on div "5 / 5" at bounding box center [392, 377] width 11 height 11
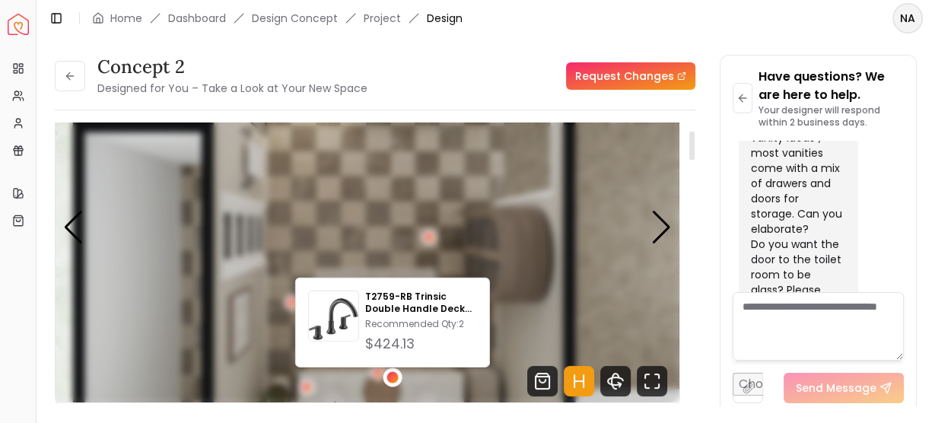
click at [392, 380] on div "5 / 5" at bounding box center [392, 377] width 11 height 11
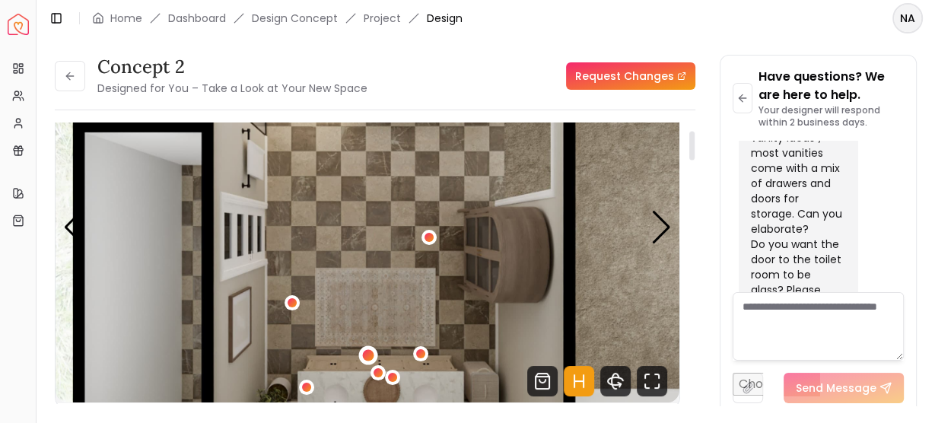
click at [365, 352] on div "5 / 5" at bounding box center [367, 355] width 11 height 11
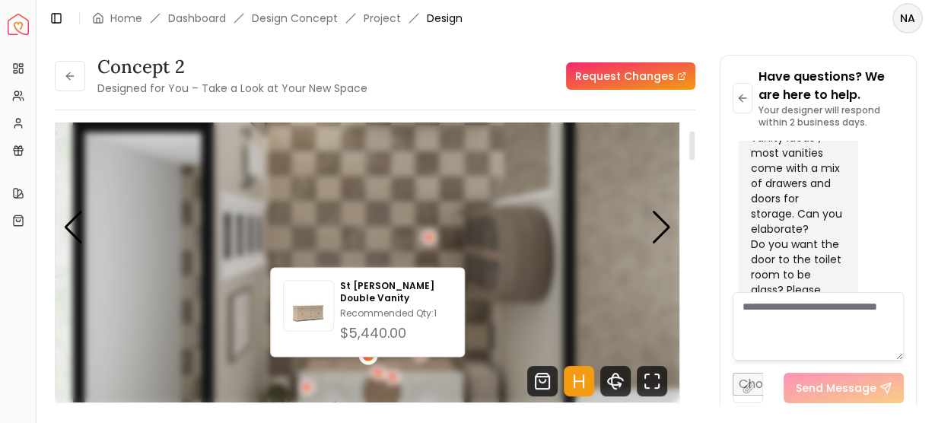
click at [365, 352] on div "5 / 5" at bounding box center [367, 355] width 11 height 11
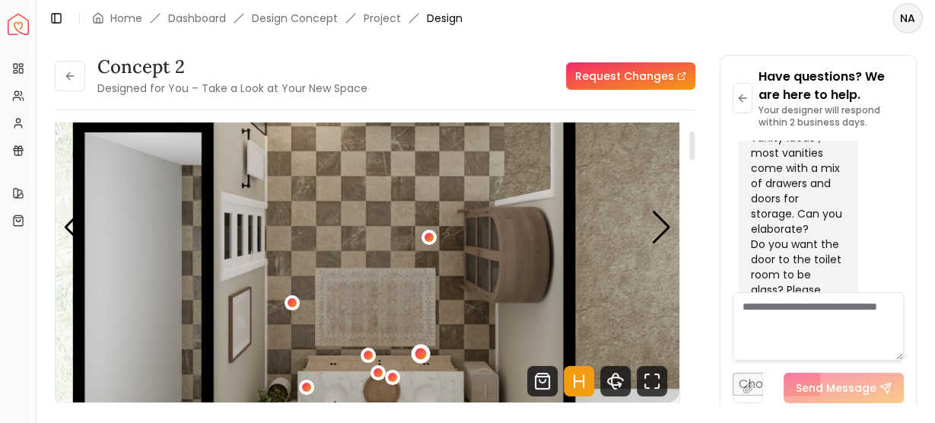
click at [421, 354] on div "5 / 5" at bounding box center [420, 353] width 11 height 11
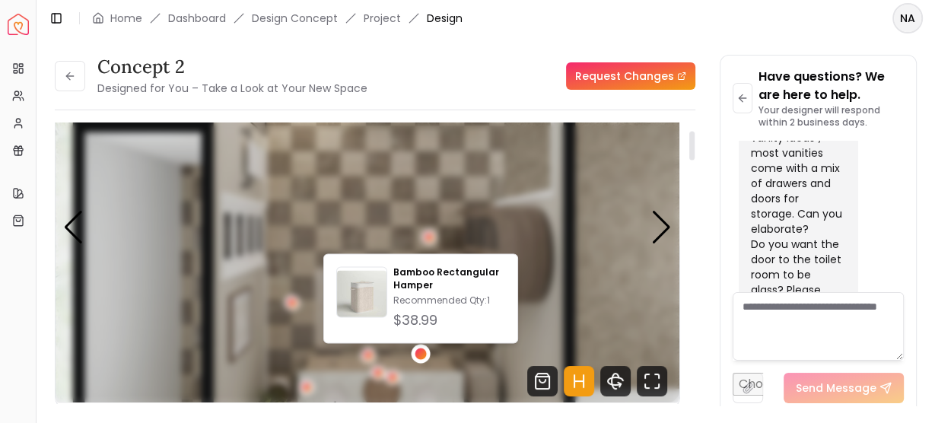
click at [421, 354] on div "5 / 5" at bounding box center [420, 353] width 11 height 11
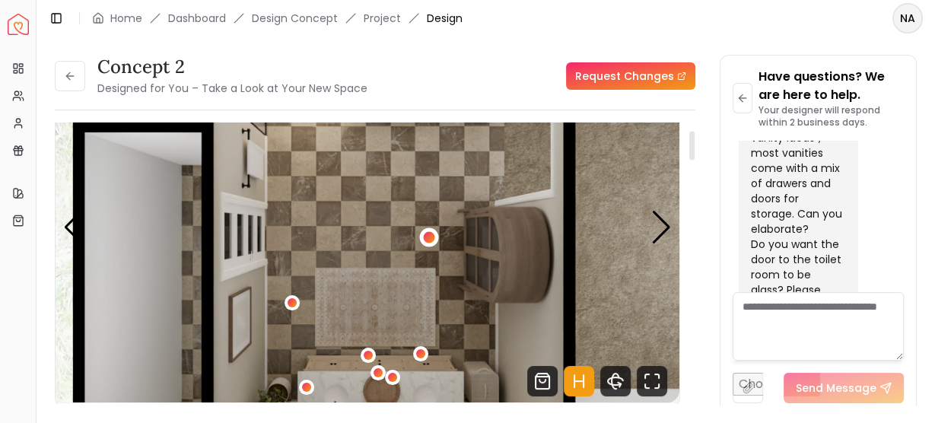
click at [432, 239] on div "5 / 5" at bounding box center [428, 236] width 11 height 11
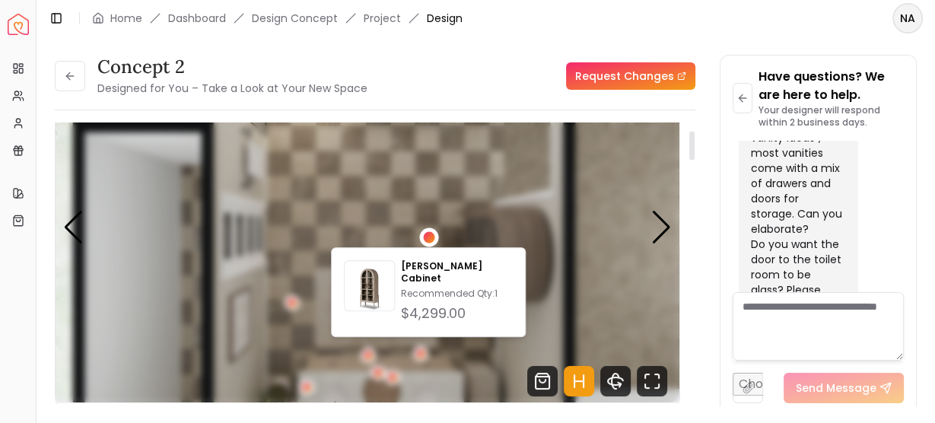
click at [432, 237] on div "5 / 5" at bounding box center [428, 236] width 11 height 11
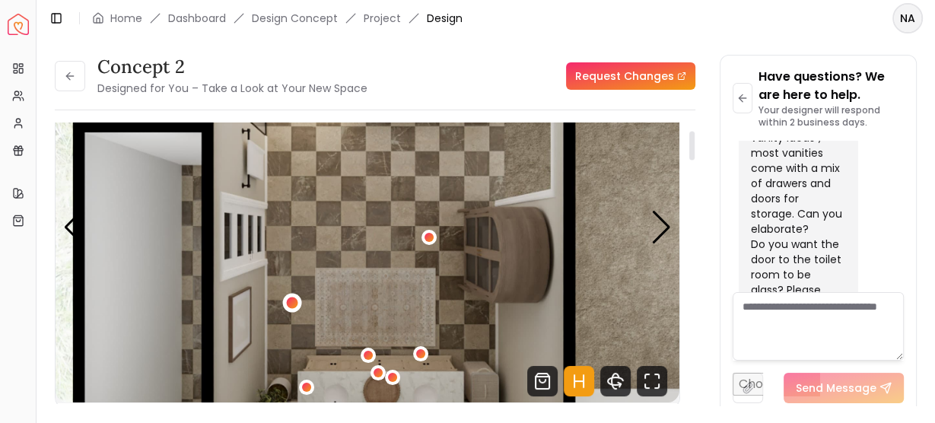
click at [291, 297] on div "5 / 5" at bounding box center [292, 302] width 11 height 11
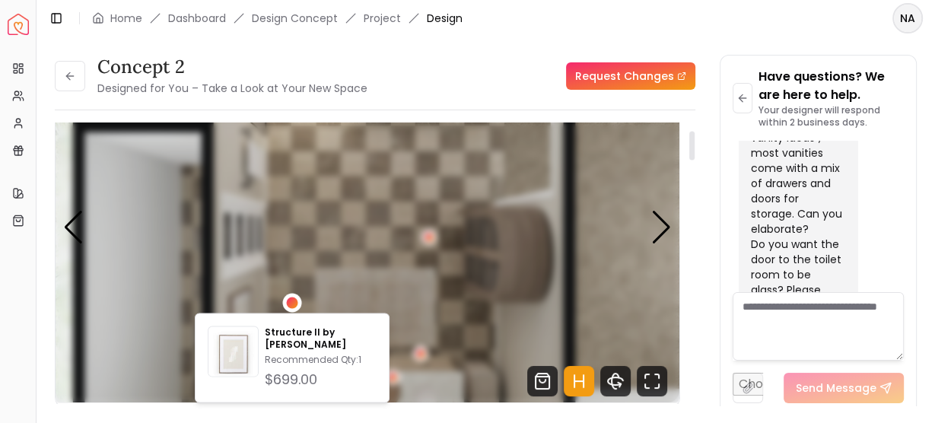
click at [293, 298] on div "5 / 5" at bounding box center [292, 302] width 11 height 11
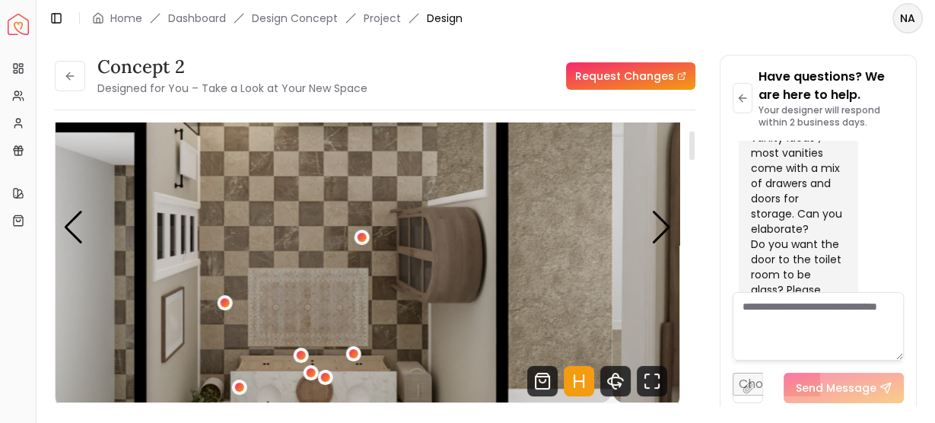
click at [548, 249] on img "5 / 5" at bounding box center [301, 227] width 624 height 351
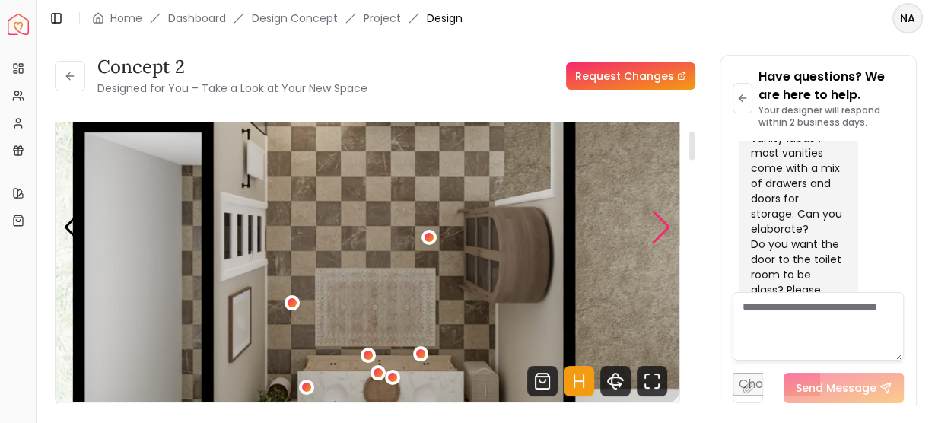
click at [662, 236] on div "Next slide" at bounding box center [661, 227] width 21 height 33
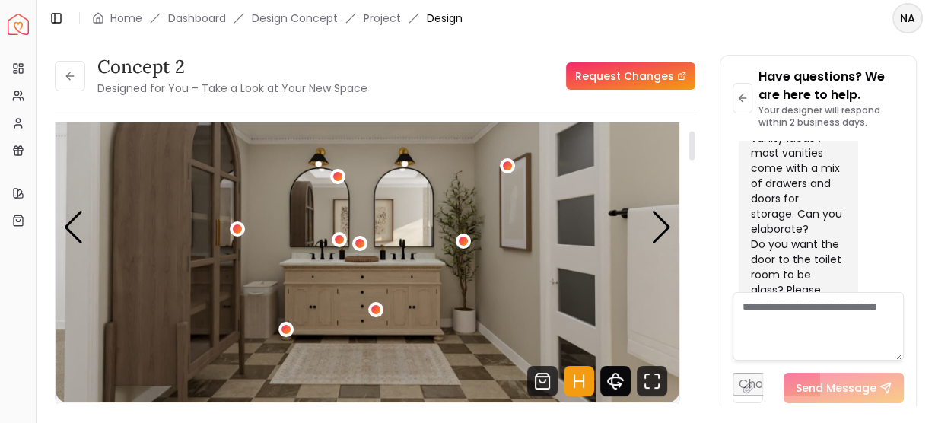
click at [602, 380] on icon "360 View" at bounding box center [615, 381] width 30 height 30
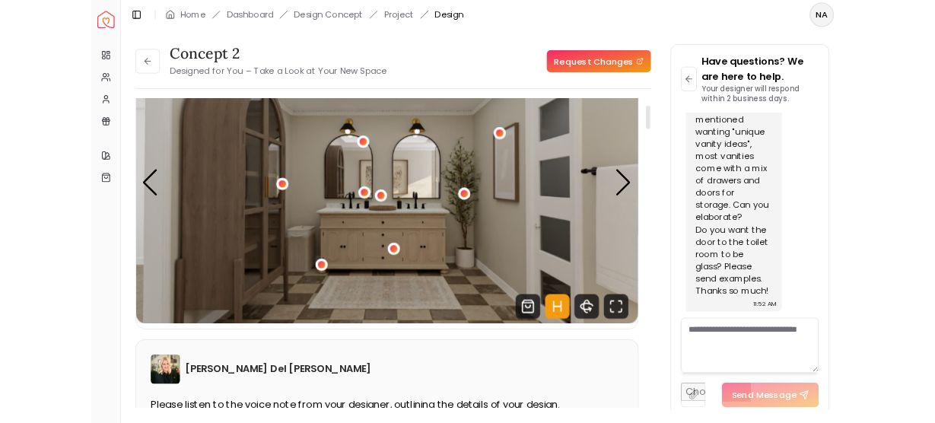
scroll to position [1467, 0]
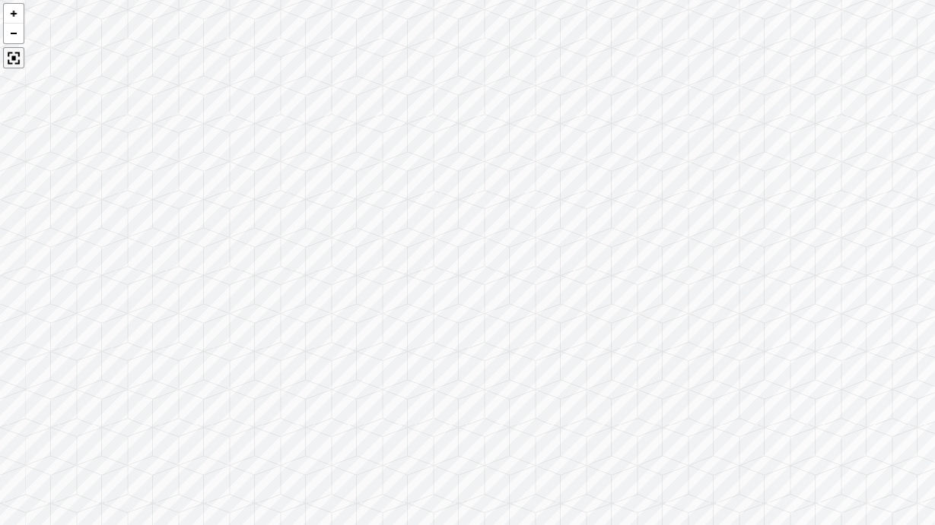
click at [11, 59] on div at bounding box center [13, 57] width 21 height 21
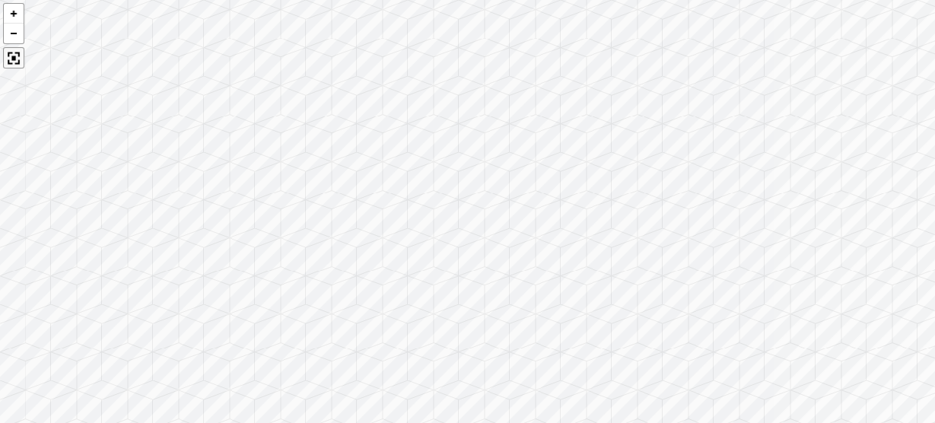
scroll to position [1570, 0]
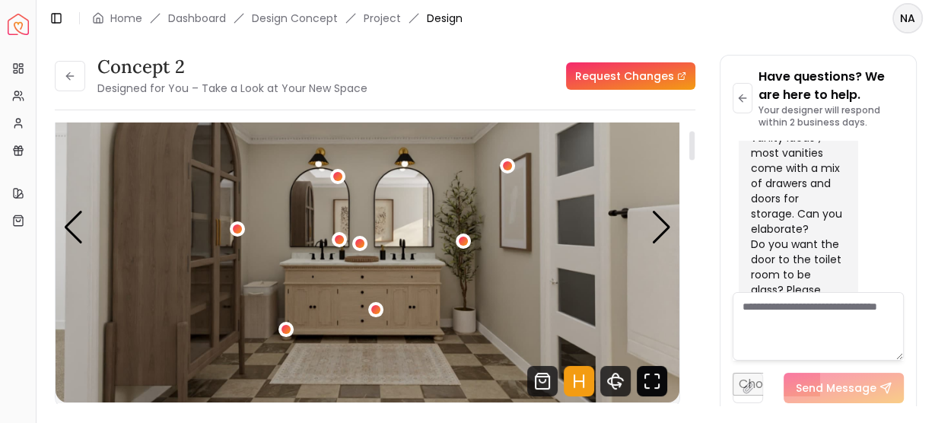
click at [650, 385] on icon "Fullscreen" at bounding box center [652, 381] width 30 height 30
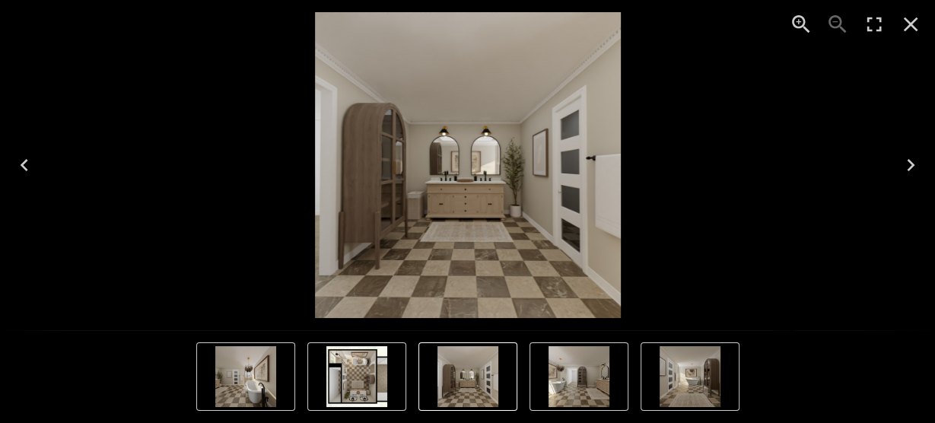
click at [919, 167] on icon "Next" at bounding box center [910, 165] width 24 height 24
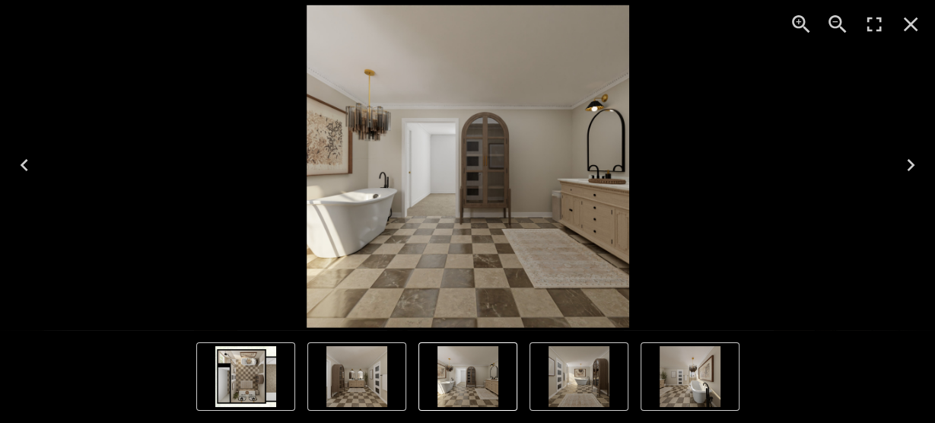
click at [910, 167] on icon "Next" at bounding box center [911, 165] width 8 height 12
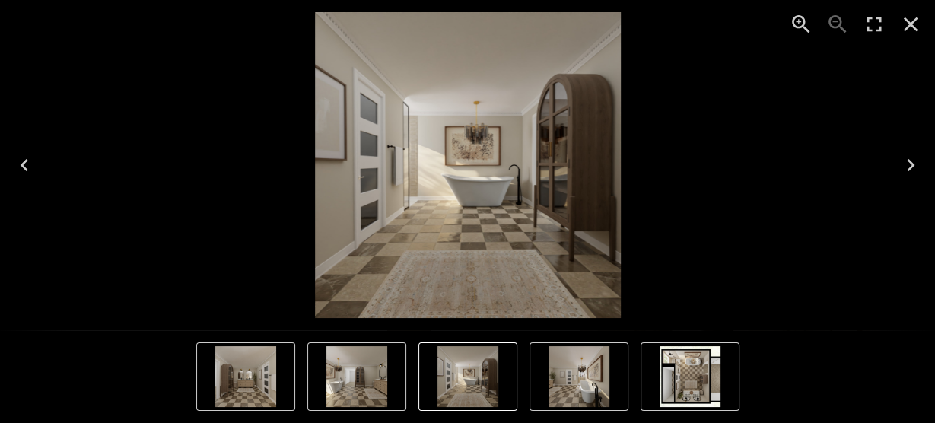
click at [913, 173] on icon "Next" at bounding box center [910, 165] width 24 height 24
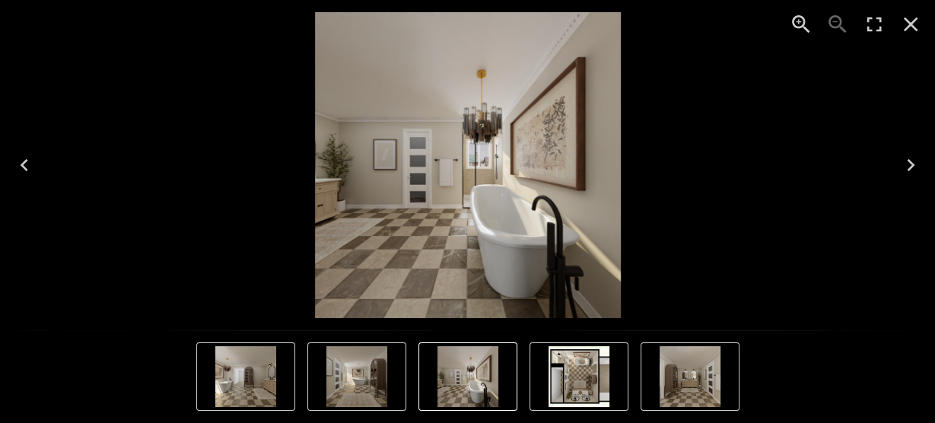
click at [590, 367] on img "5 of 5" at bounding box center [578, 376] width 61 height 61
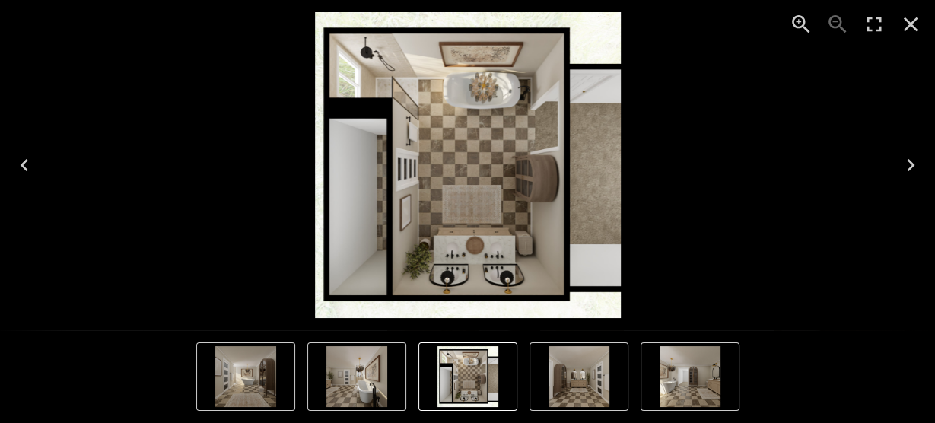
click at [478, 243] on img "5 of 5" at bounding box center [468, 165] width 306 height 306
click at [271, 376] on img "3 of 5" at bounding box center [245, 376] width 61 height 61
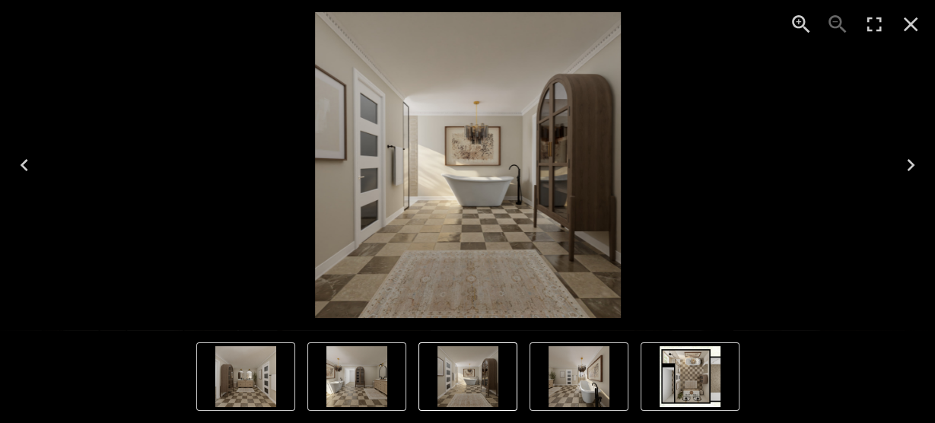
click at [907, 32] on icon "Close" at bounding box center [910, 24] width 24 height 24
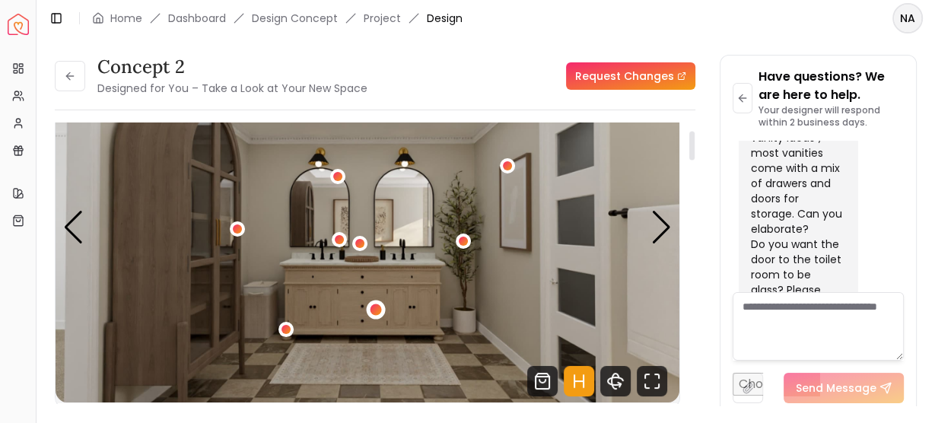
click at [380, 310] on div "1 / 5" at bounding box center [376, 309] width 19 height 19
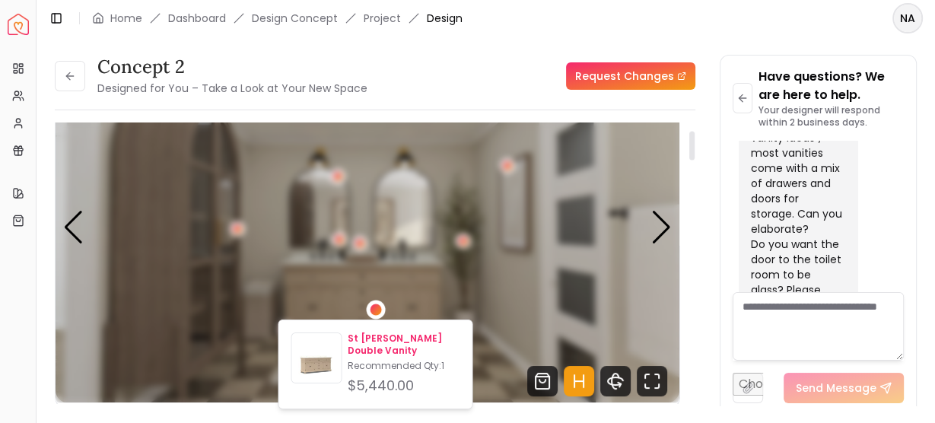
click at [392, 338] on p "St James Double Vanity" at bounding box center [404, 344] width 112 height 24
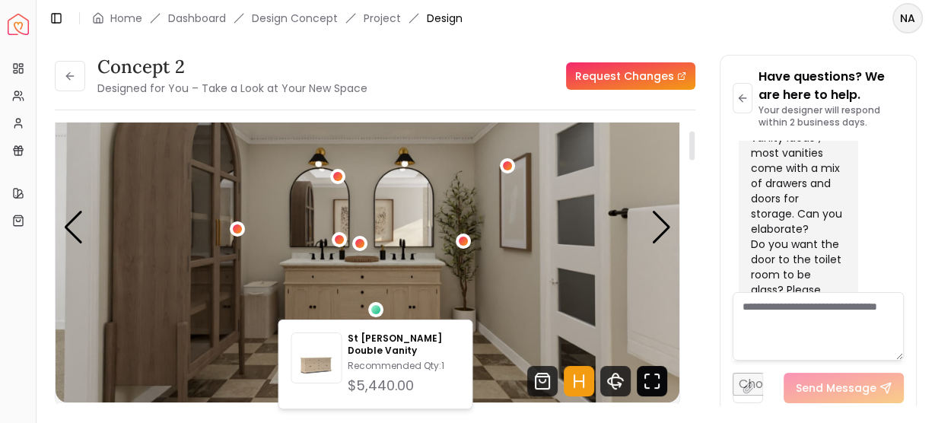
click at [646, 382] on icon "Fullscreen" at bounding box center [652, 381] width 30 height 30
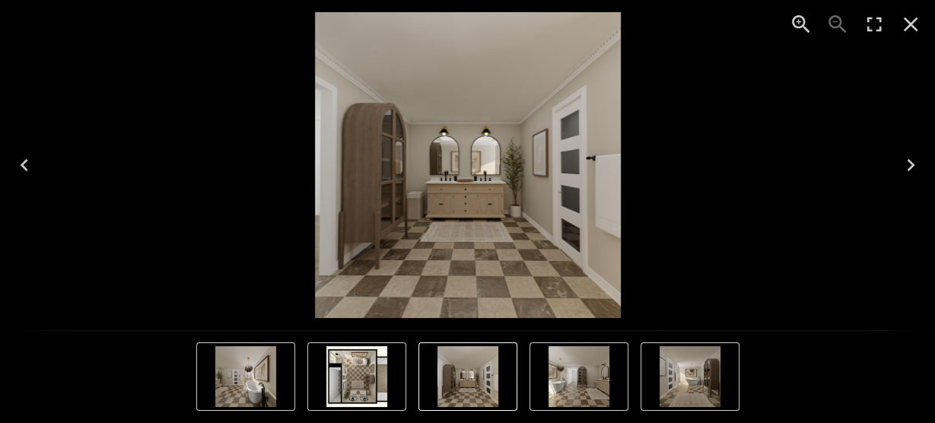
click at [391, 388] on button "5 of 5" at bounding box center [356, 376] width 99 height 68
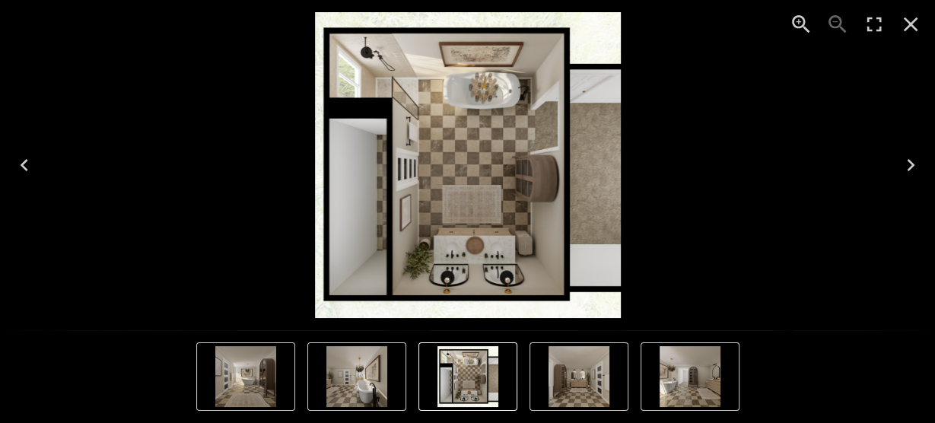
click at [255, 374] on img "3 of 5" at bounding box center [245, 376] width 61 height 61
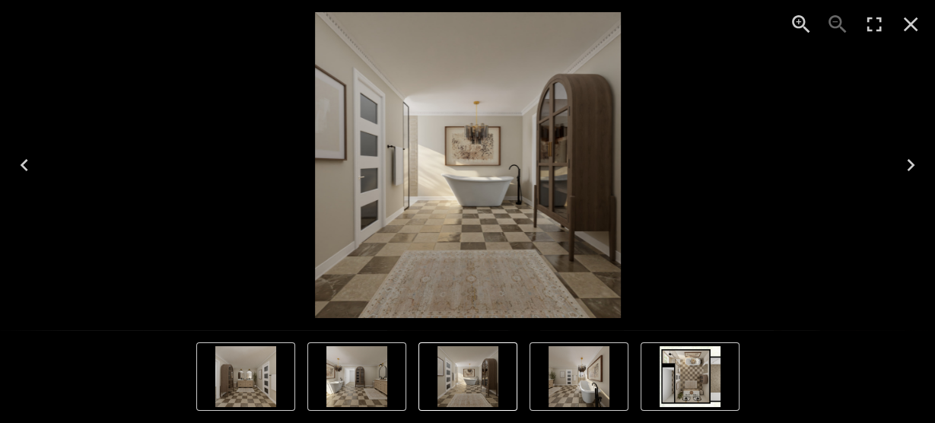
click at [371, 376] on img "2 of 5" at bounding box center [356, 376] width 61 height 61
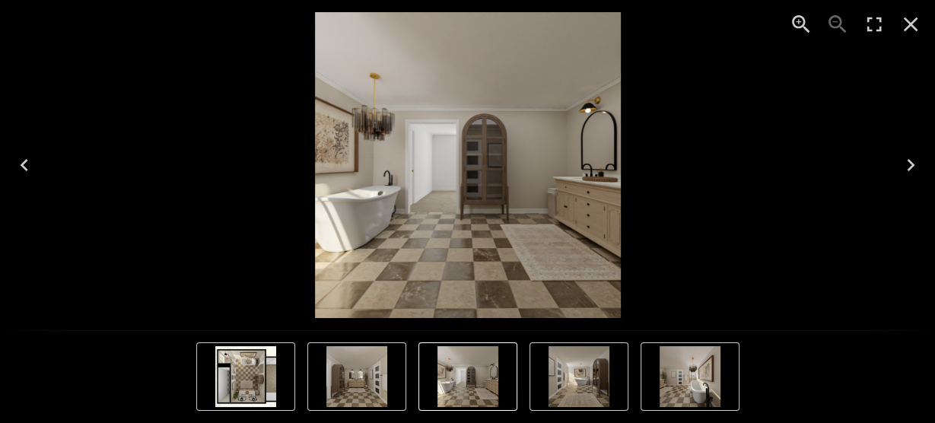
click at [354, 386] on img "1 of 5" at bounding box center [356, 376] width 61 height 61
